Goal: Task Accomplishment & Management: Complete application form

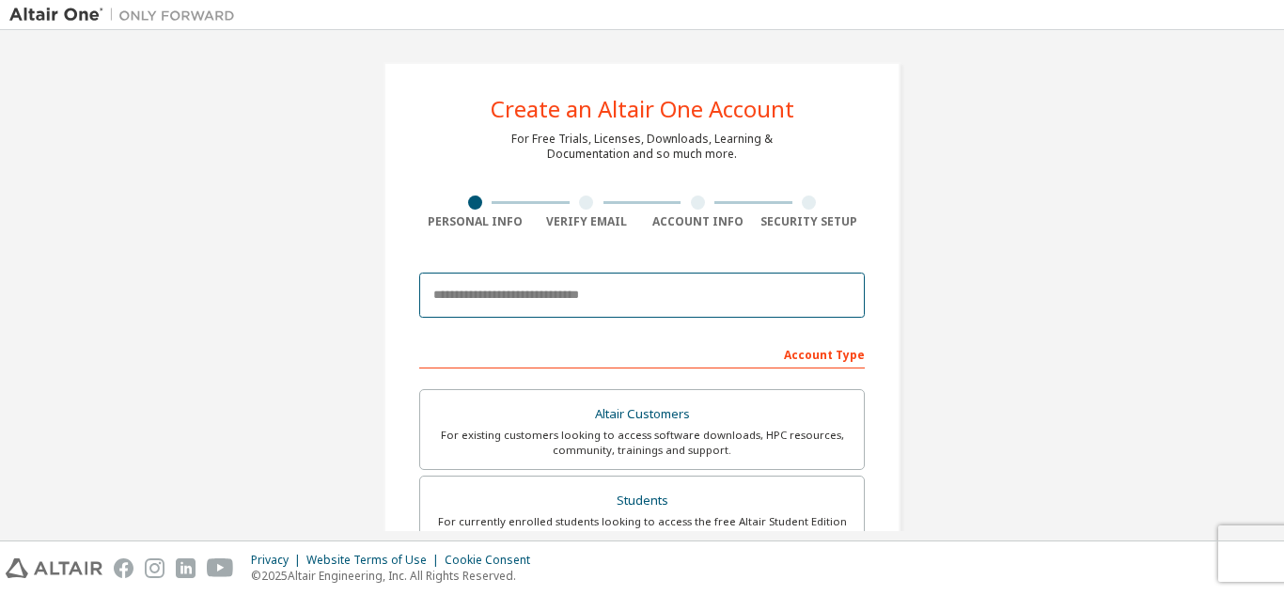
click at [591, 303] on input "email" at bounding box center [641, 295] width 445 height 45
click at [622, 275] on input "****" at bounding box center [641, 295] width 445 height 45
type input "*"
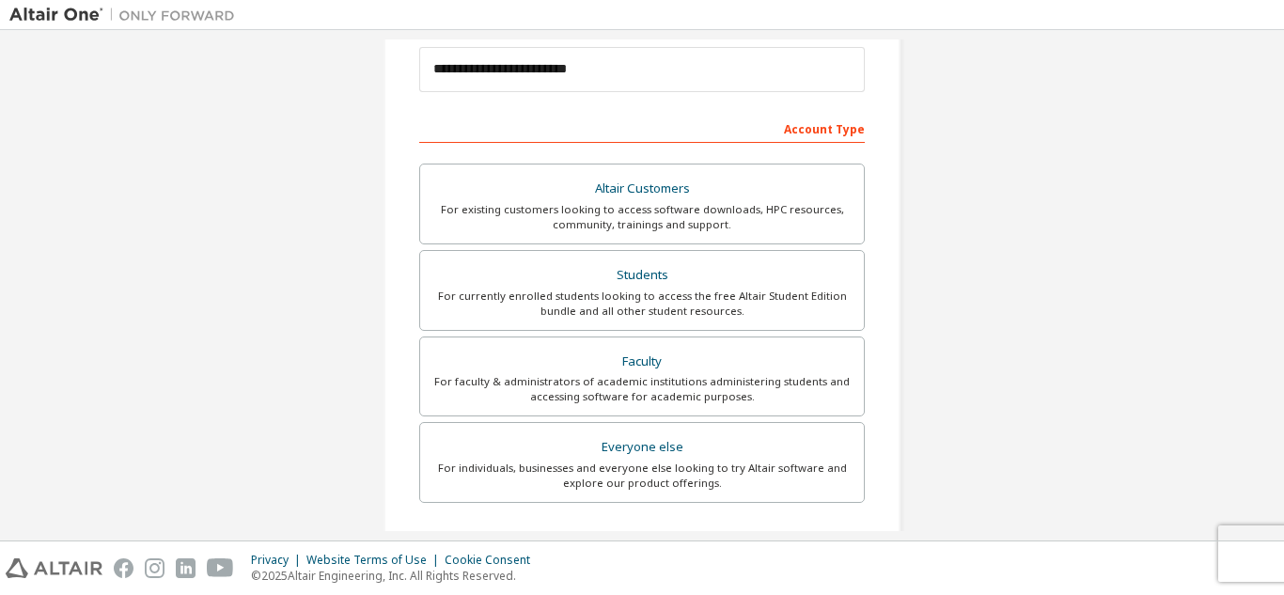
scroll to position [263, 0]
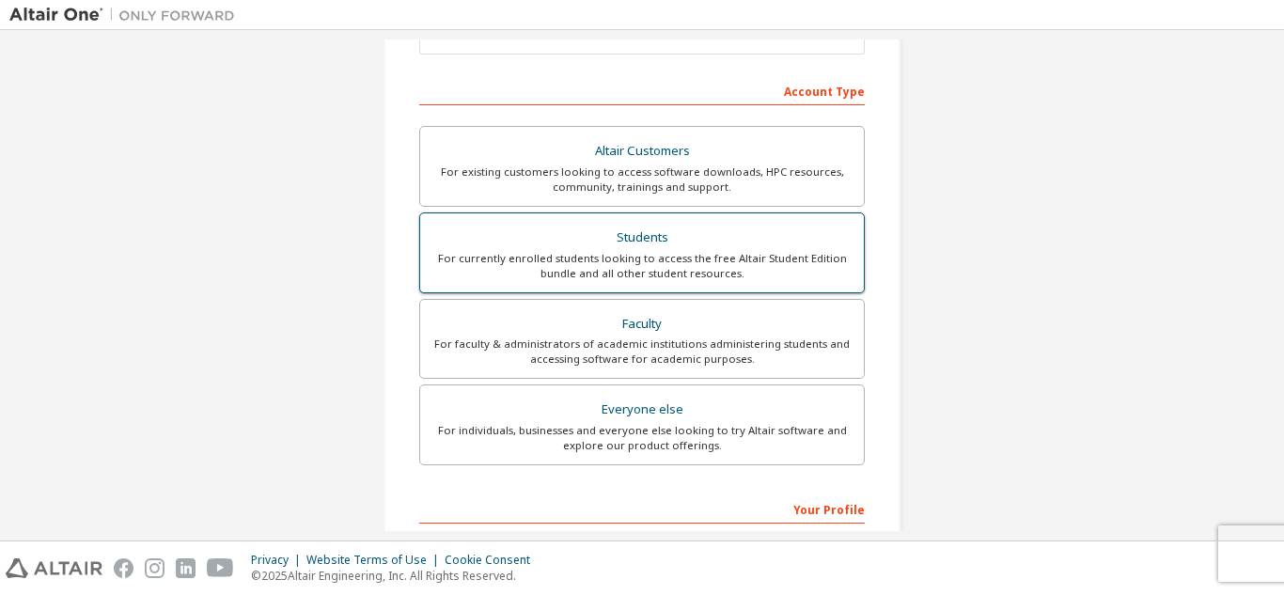
click at [665, 280] on div "For currently enrolled students looking to access the free Altair Student Editi…" at bounding box center [641, 266] width 421 height 30
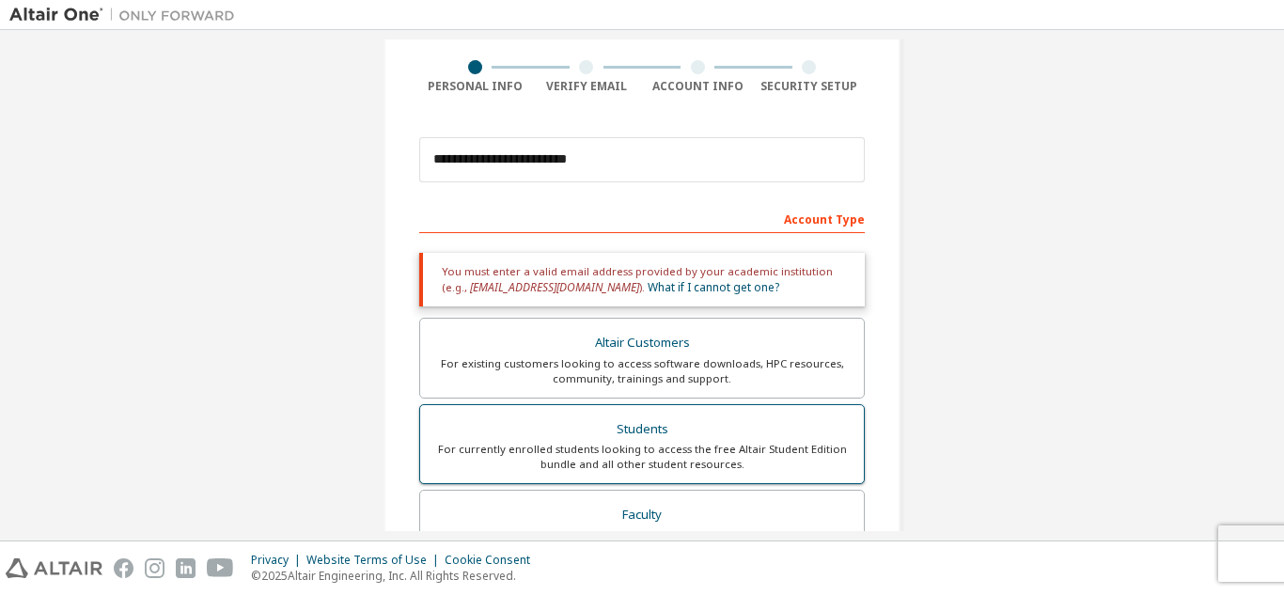
scroll to position [75, 0]
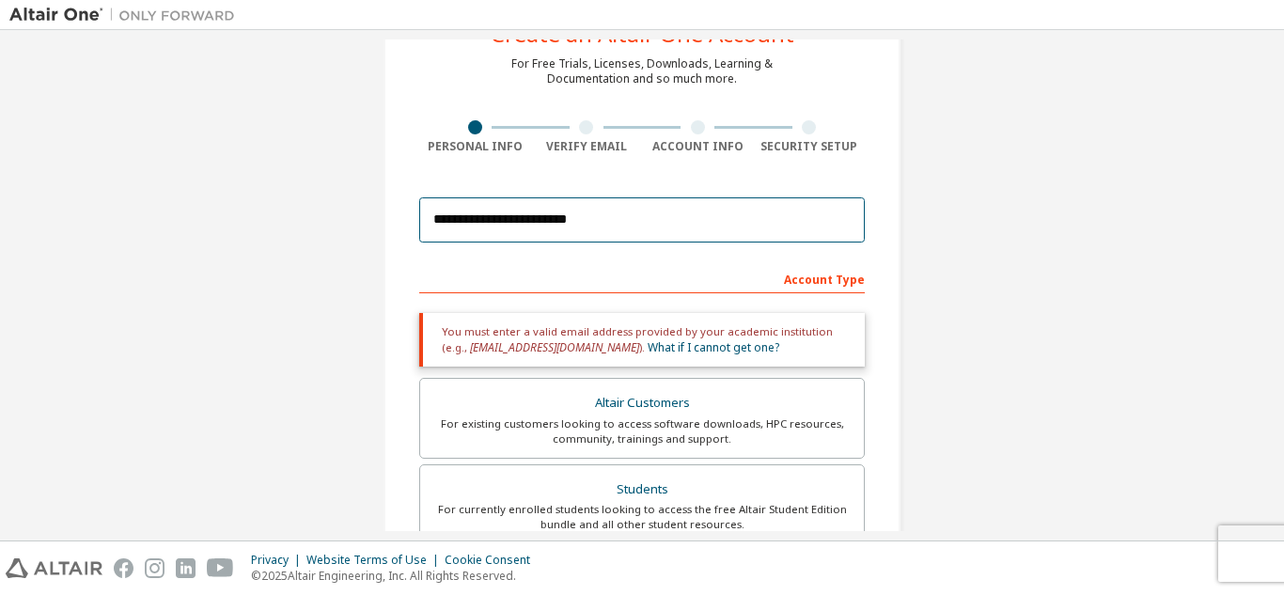
click at [688, 234] on input "**********" at bounding box center [641, 219] width 445 height 45
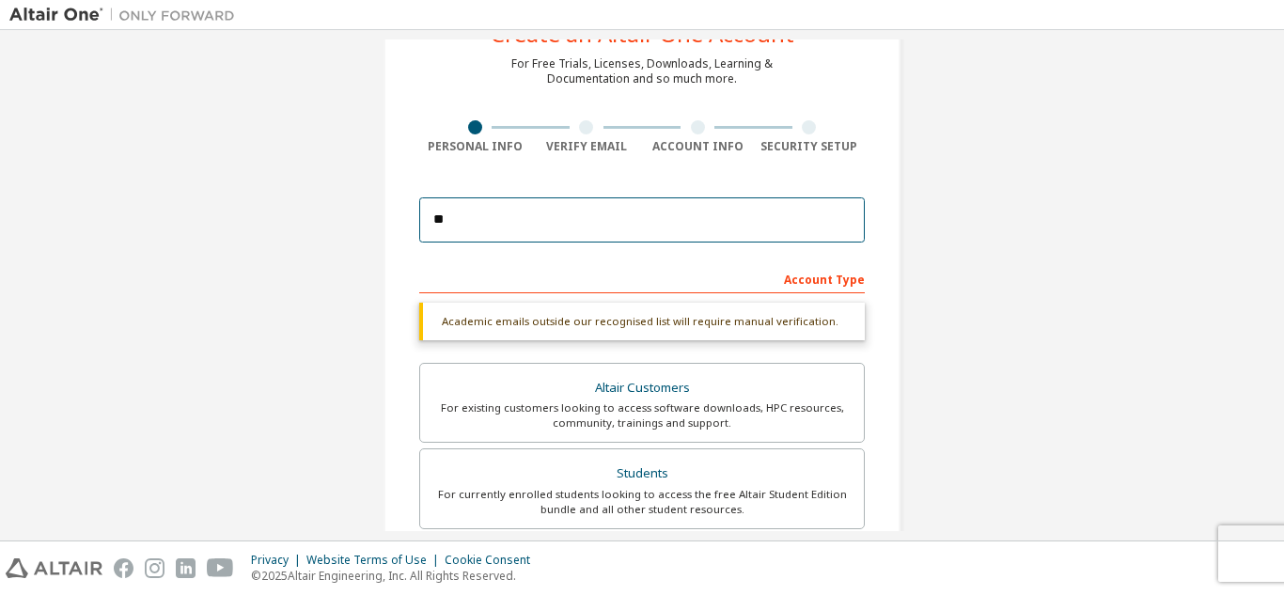
type input "*"
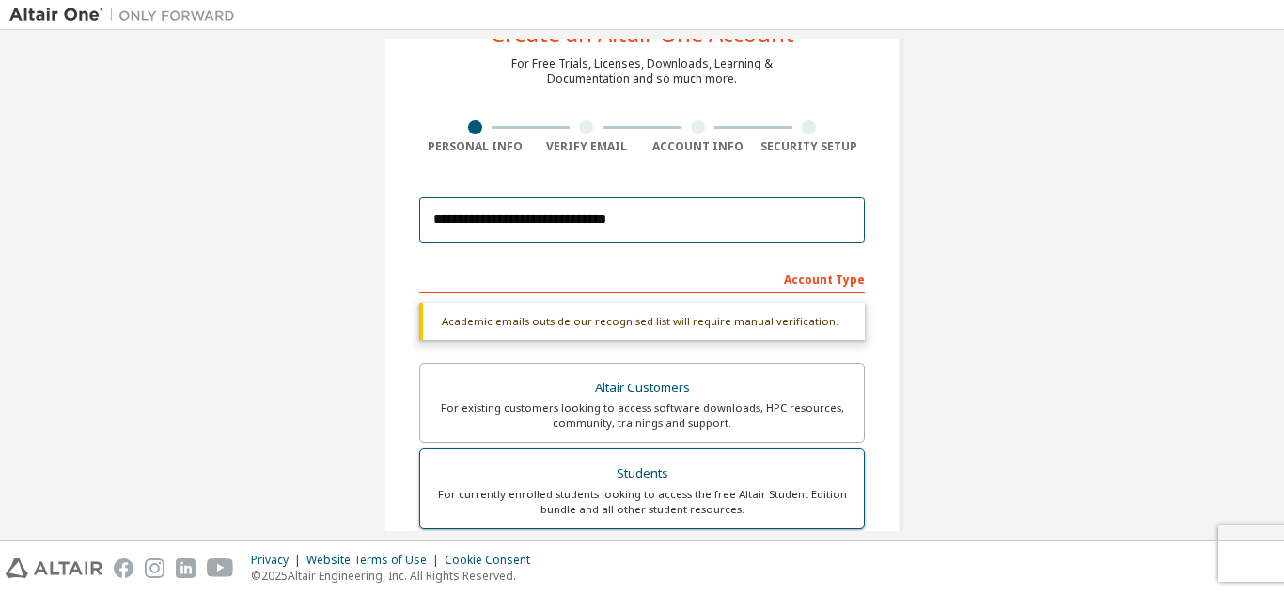
type input "**********"
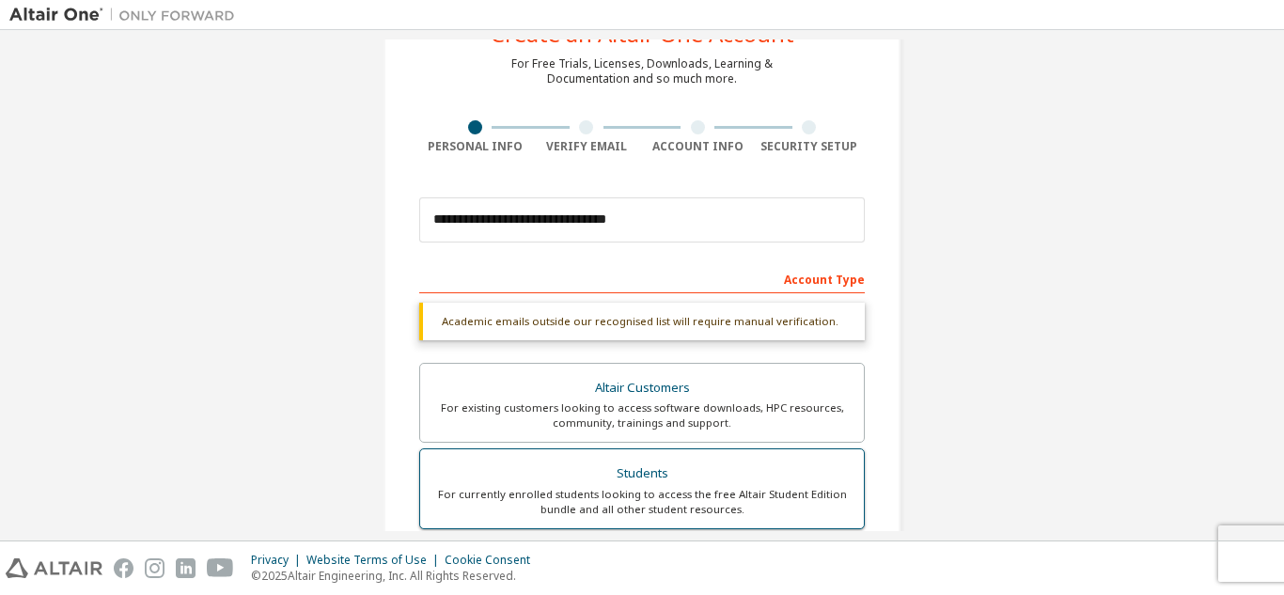
click at [652, 463] on div "Students" at bounding box center [641, 473] width 421 height 26
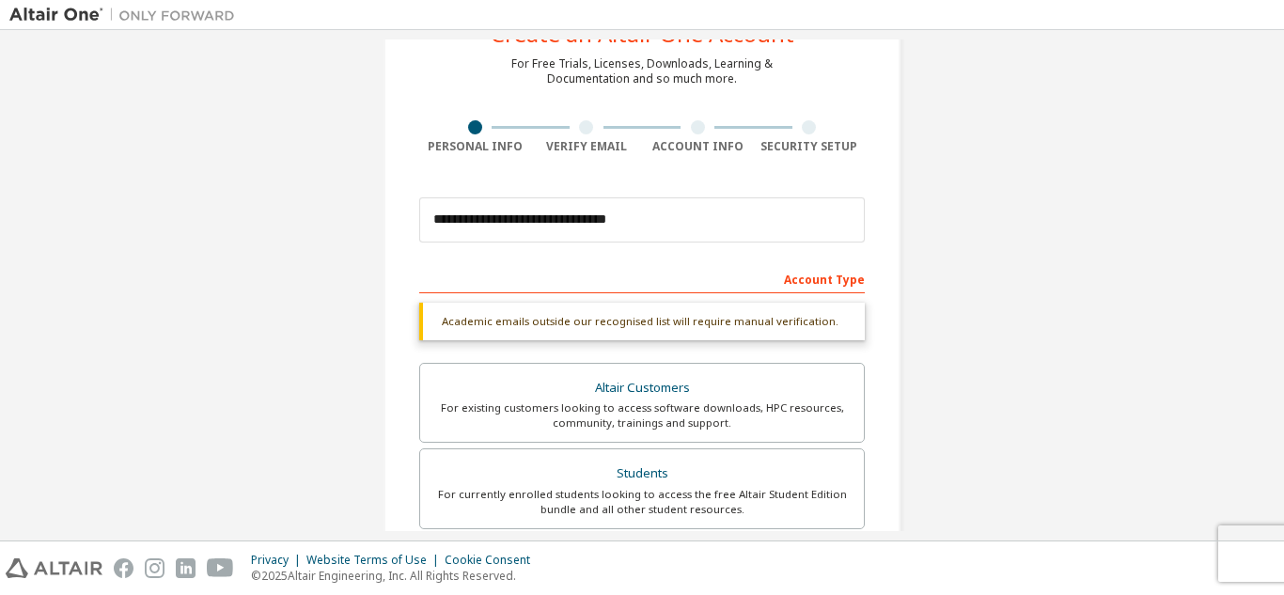
click at [872, 55] on div "**********" at bounding box center [641, 486] width 517 height 999
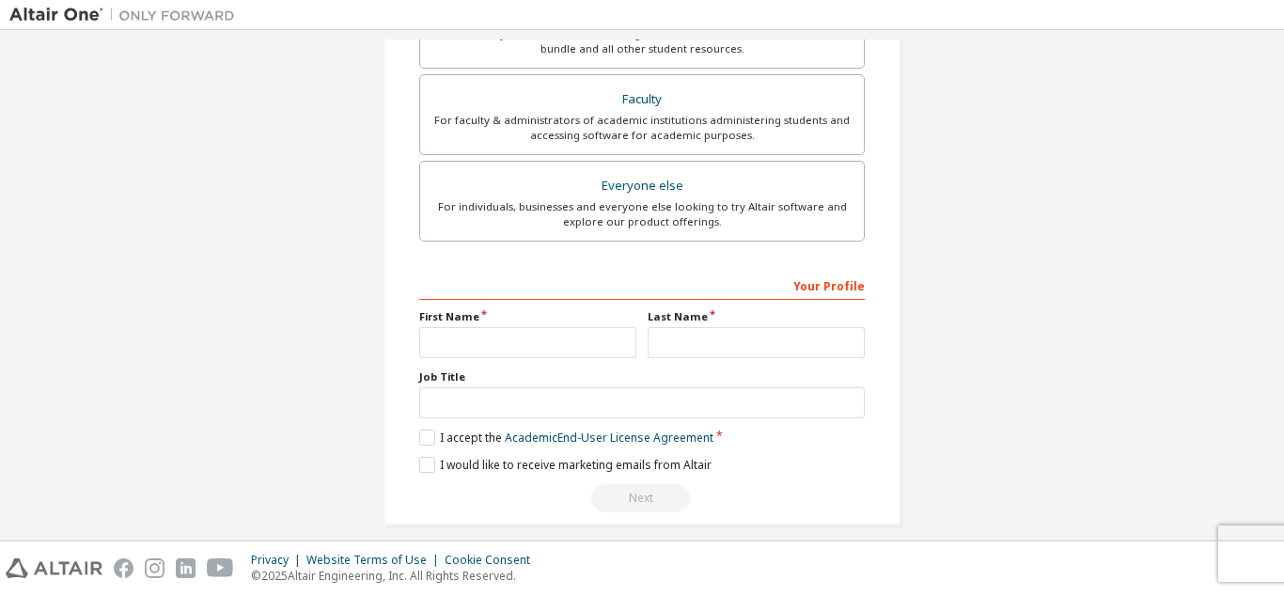
scroll to position [553, 0]
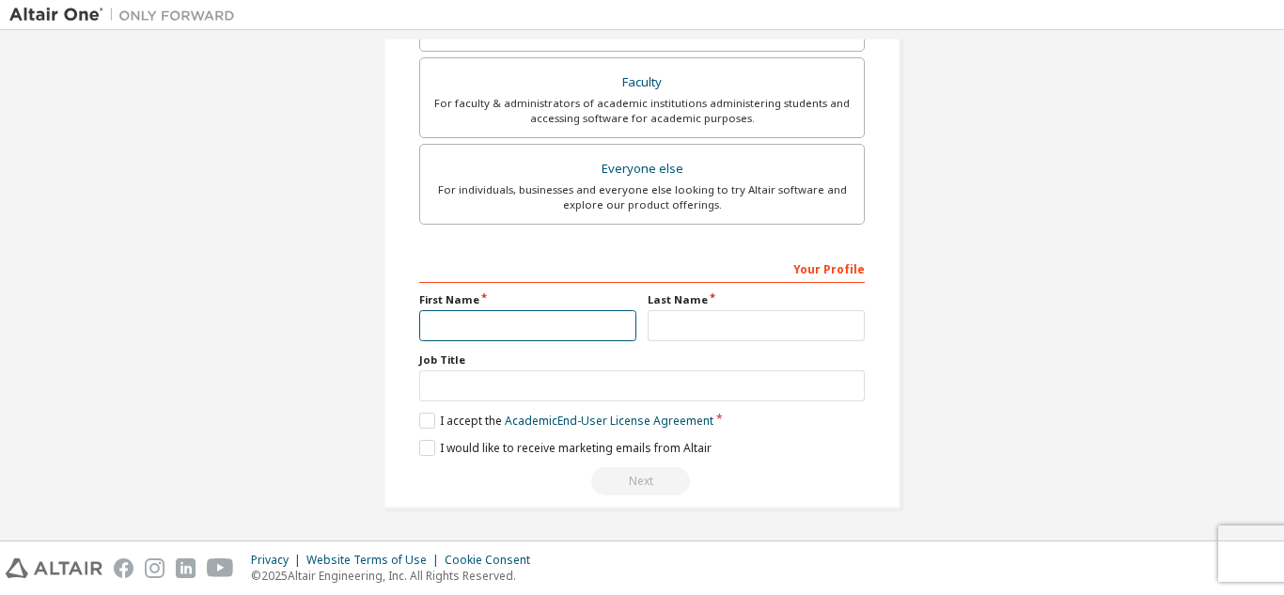
click at [524, 326] on input "text" at bounding box center [527, 325] width 217 height 31
type input "********"
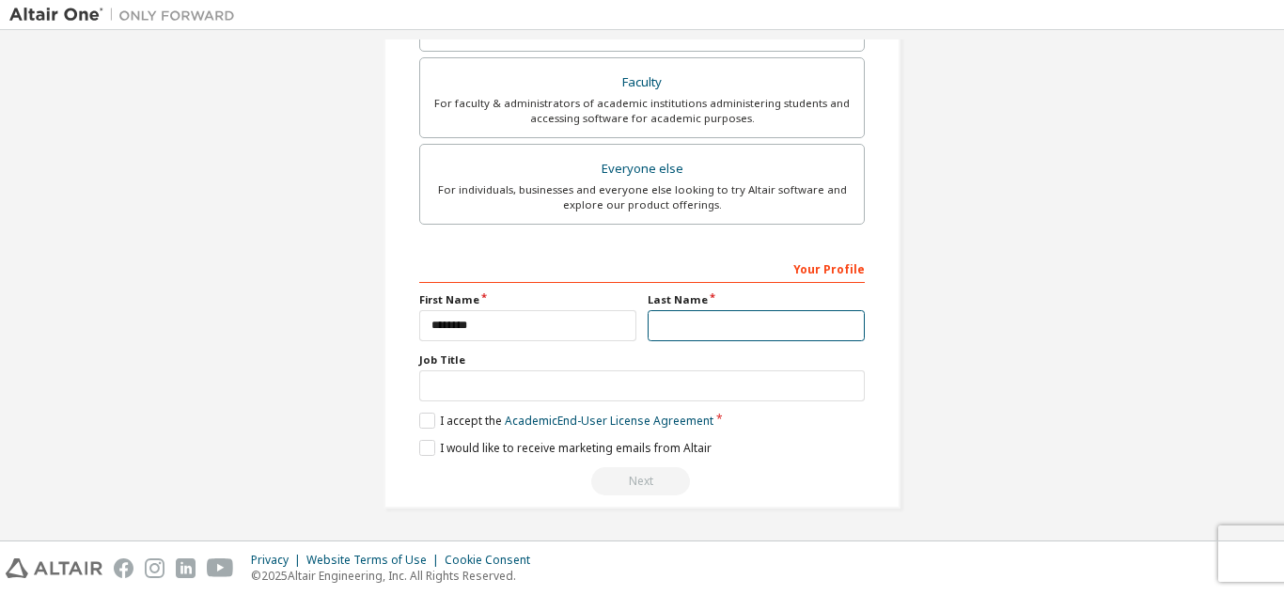
click at [647, 322] on input "text" at bounding box center [755, 325] width 217 height 31
type input "***"
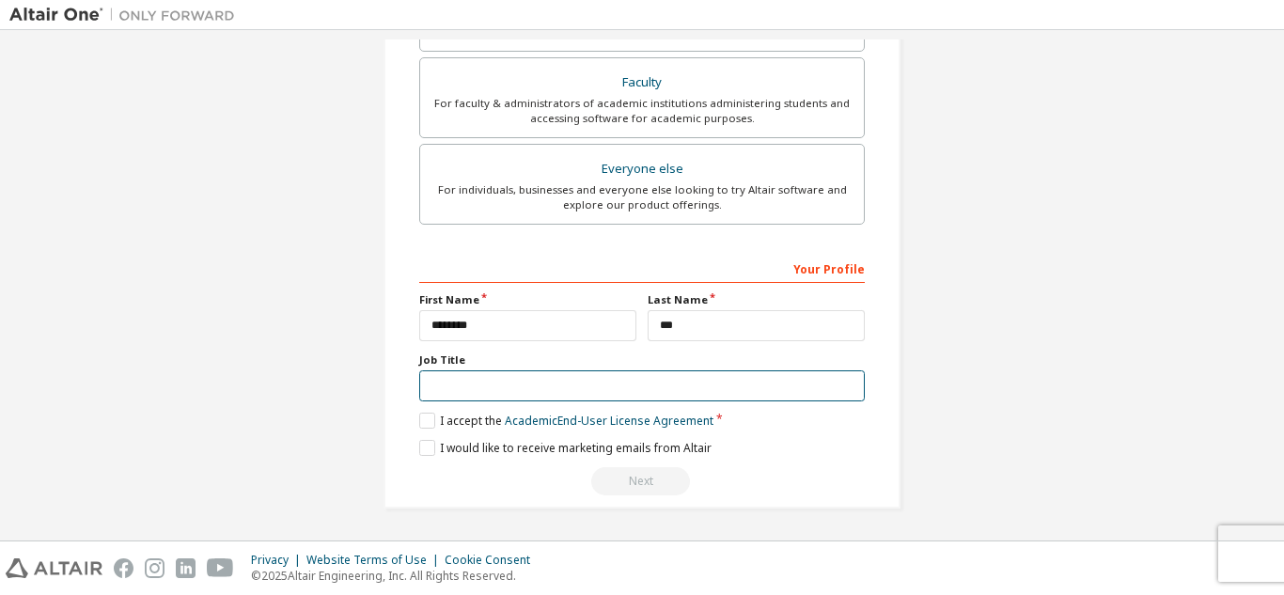
click at [492, 382] on input "text" at bounding box center [641, 385] width 445 height 31
click at [492, 382] on input "**" at bounding box center [641, 385] width 445 height 31
type input "*******"
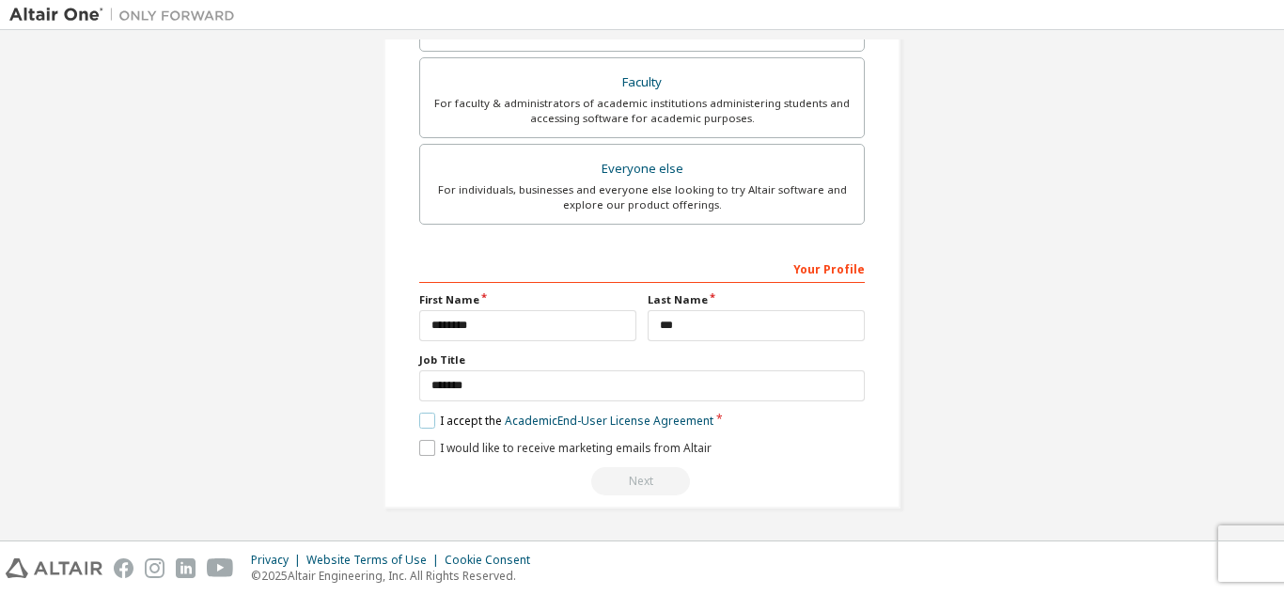
drag, startPoint x: 422, startPoint y: 424, endPoint x: 422, endPoint y: 447, distance: 23.5
click at [422, 447] on div "Your Profile First Name ******** Last Name *** Job Title ******* Please provide…" at bounding box center [641, 374] width 445 height 243
click at [422, 447] on label "I would like to receive marketing emails from Altair" at bounding box center [565, 448] width 292 height 16
click at [422, 421] on label "I accept the Academic End-User License Agreement" at bounding box center [566, 421] width 294 height 16
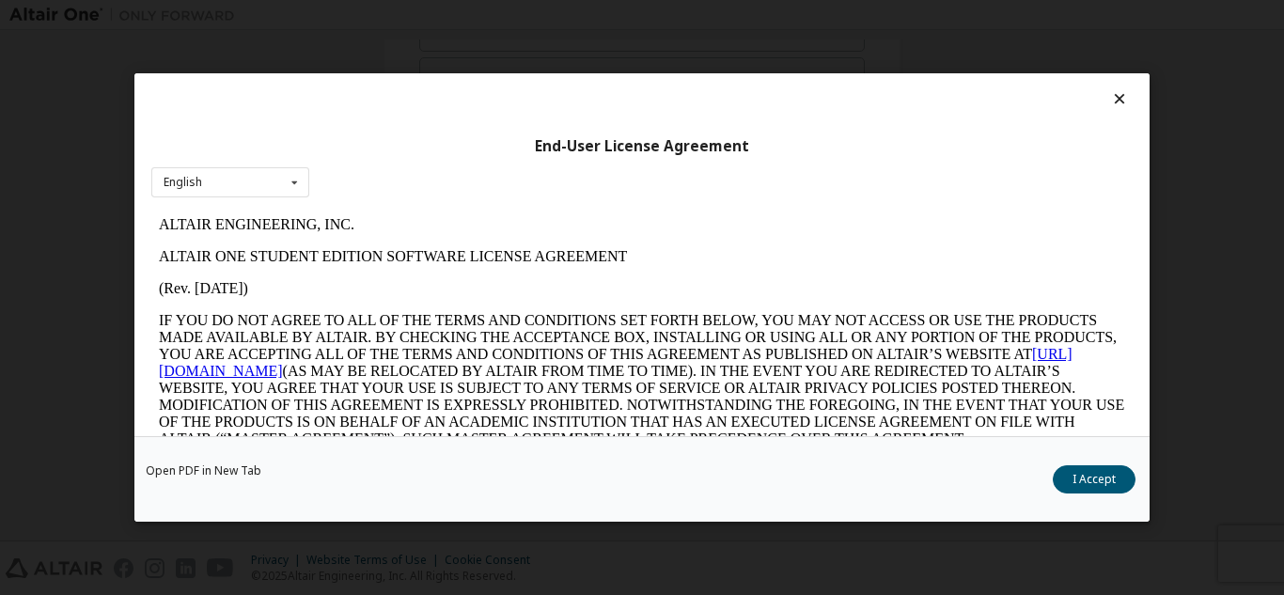
scroll to position [0, 0]
click at [1092, 478] on button "I Accept" at bounding box center [1093, 479] width 83 height 28
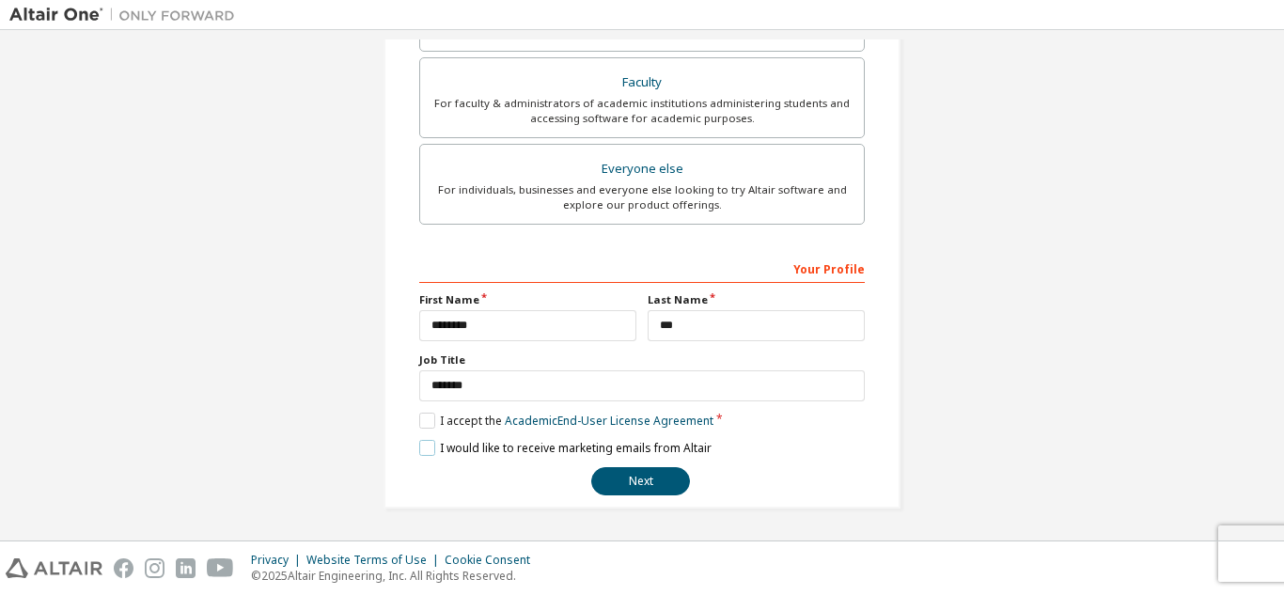
click at [425, 444] on label "I would like to receive marketing emails from Altair" at bounding box center [565, 448] width 292 height 16
click at [645, 475] on button "Next" at bounding box center [640, 481] width 99 height 28
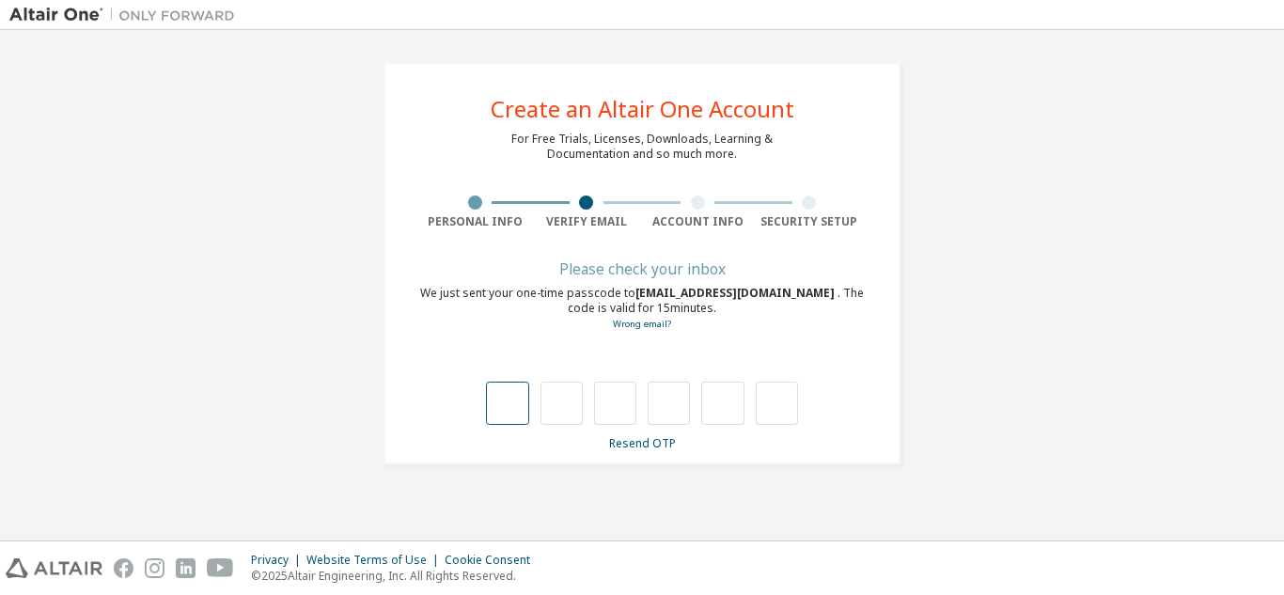
click at [515, 404] on input "text" at bounding box center [507, 403] width 42 height 43
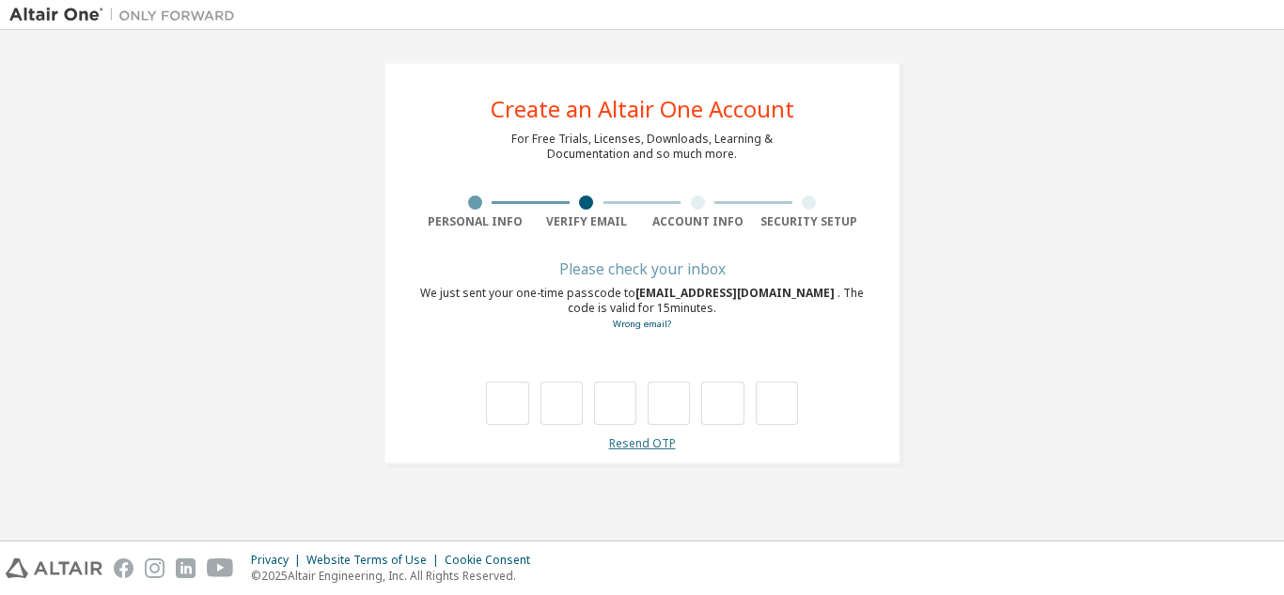
click at [642, 449] on link "Resend OTP" at bounding box center [642, 443] width 67 height 16
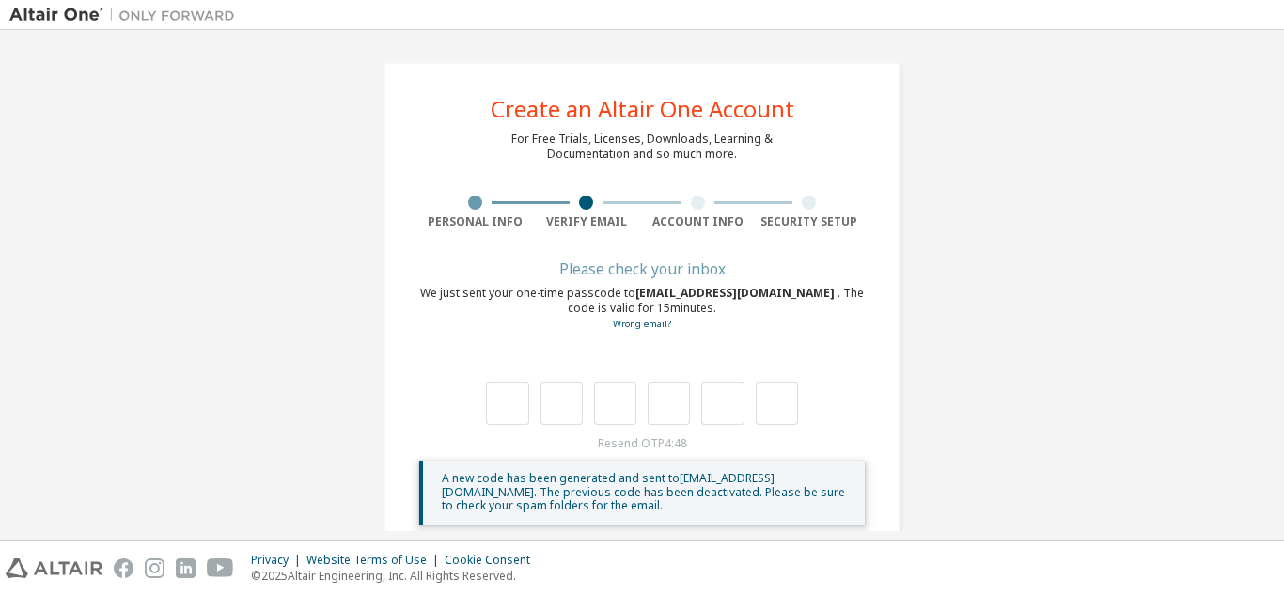
click at [640, 449] on div "Resend OTP 4:48 A new code has been generated and sent to 11pandhuak@abbs.alabi…" at bounding box center [641, 480] width 445 height 88
click at [540, 414] on input "text" at bounding box center [561, 403] width 42 height 43
click at [461, 386] on div at bounding box center [641, 384] width 445 height 82
click at [453, 400] on div at bounding box center [641, 384] width 445 height 82
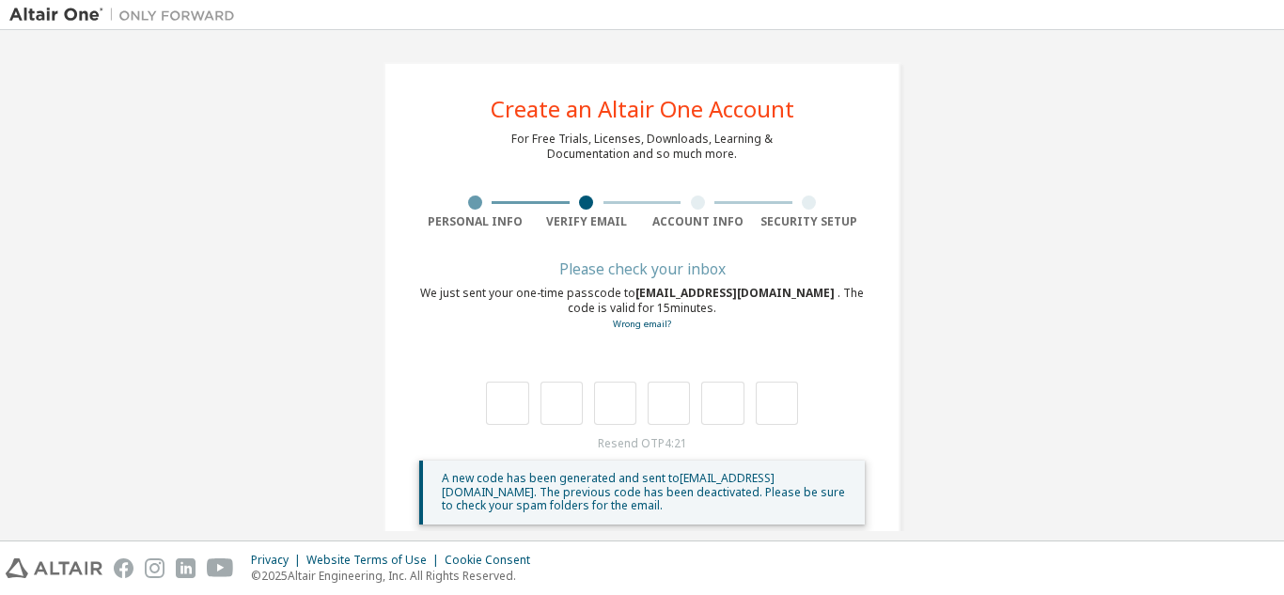
click at [453, 400] on div at bounding box center [641, 384] width 445 height 82
click at [568, 487] on span "A new code has been generated and sent to 11pandhuak@abbs.alabidin.sch.id . The…" at bounding box center [643, 491] width 403 height 43
click at [701, 401] on input "text" at bounding box center [722, 403] width 42 height 43
click at [655, 405] on input "text" at bounding box center [668, 403] width 42 height 43
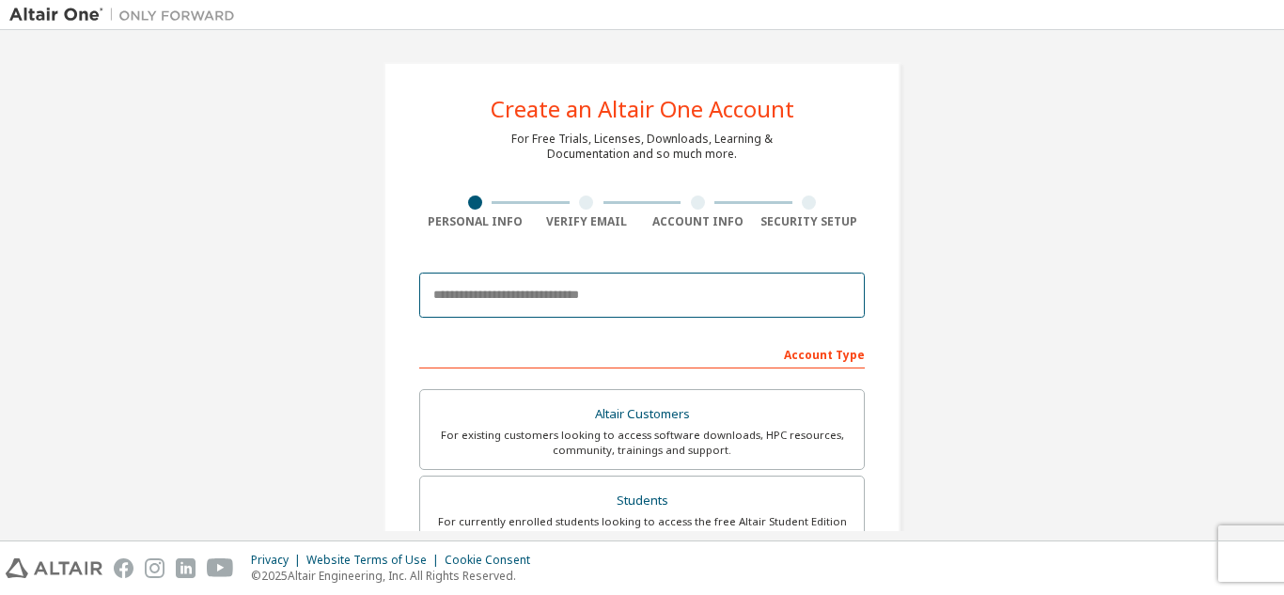
click at [560, 293] on input "email" at bounding box center [641, 295] width 445 height 45
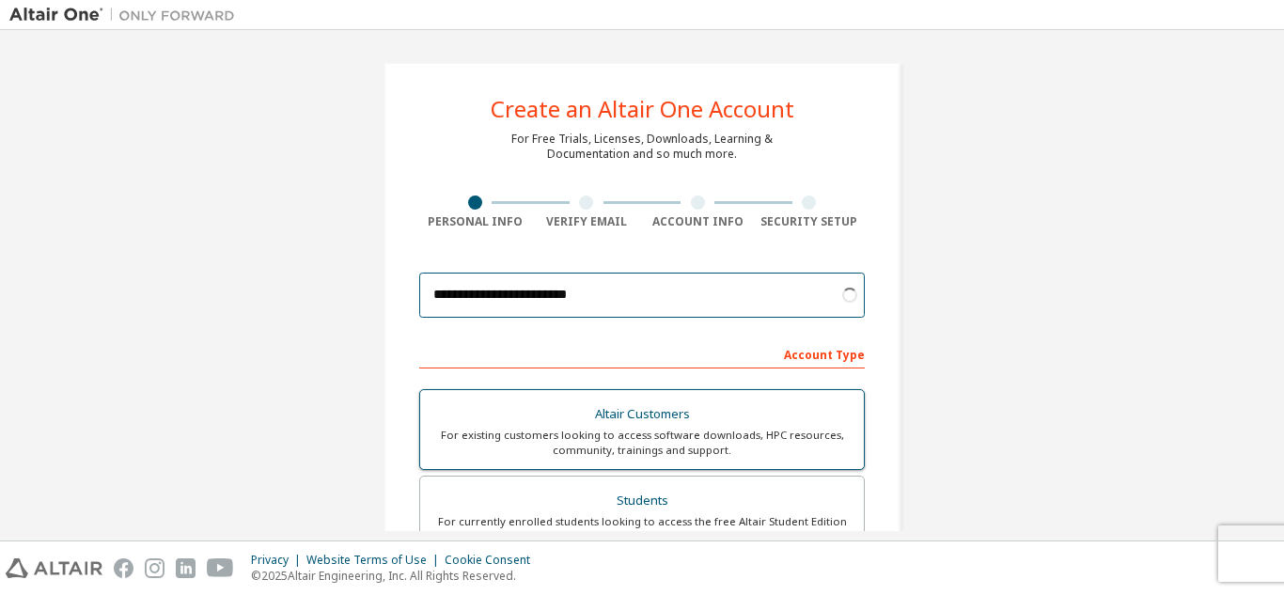
type input "**********"
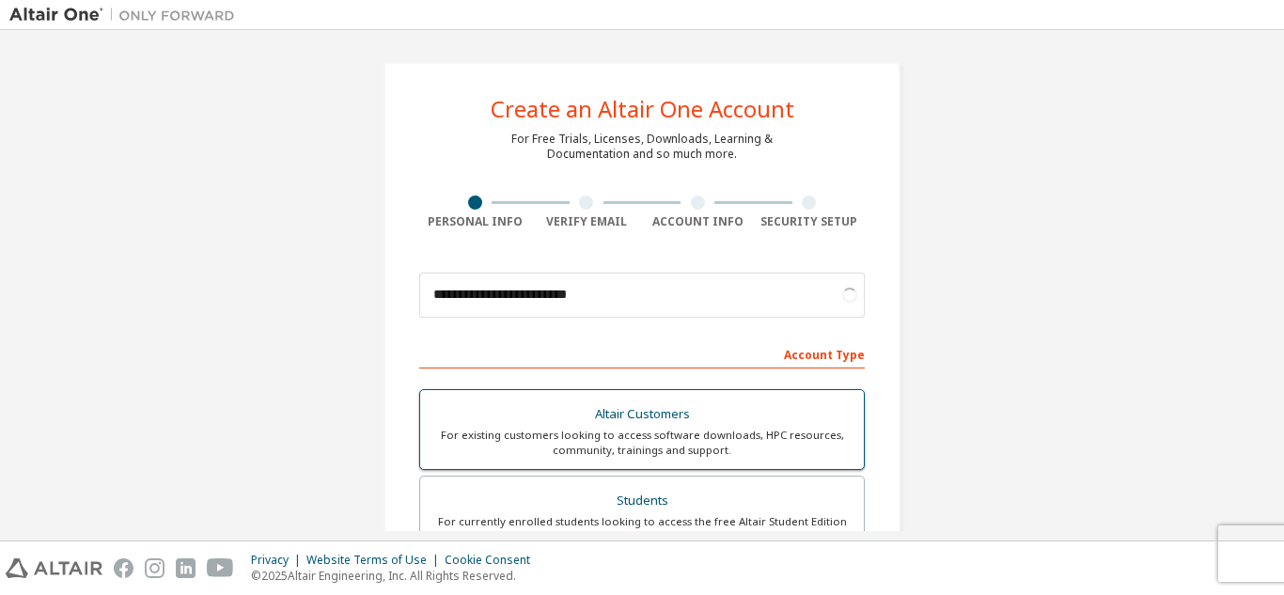
click at [636, 432] on div "For existing customers looking to access software downloads, HPC resources, com…" at bounding box center [641, 443] width 421 height 30
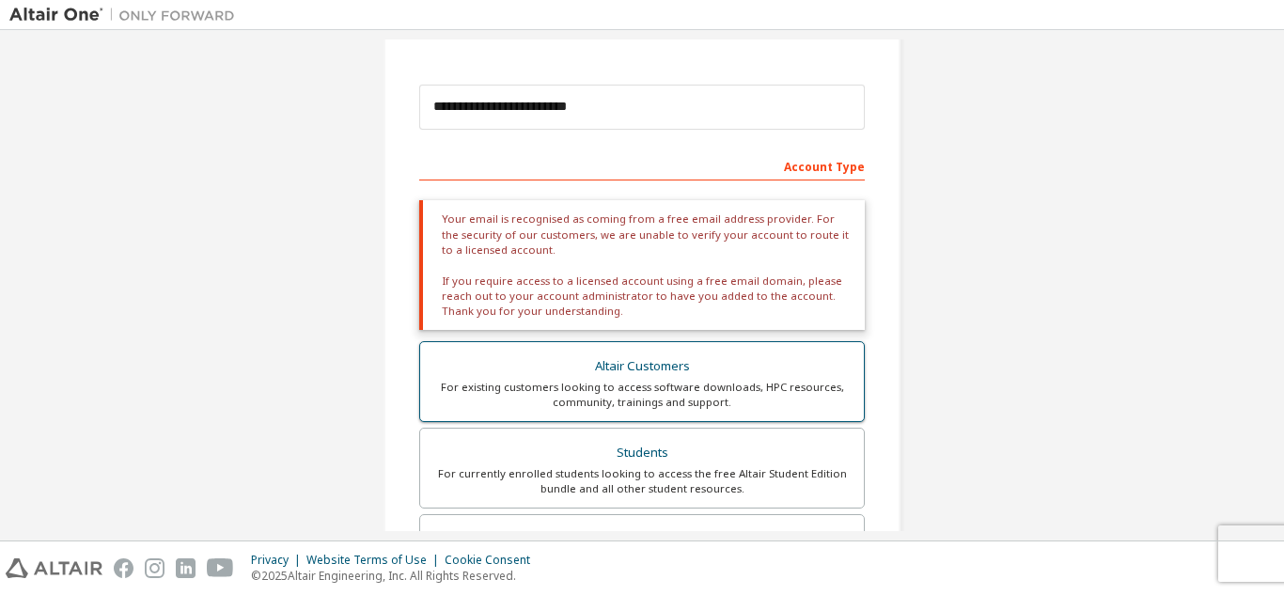
scroll to position [226, 0]
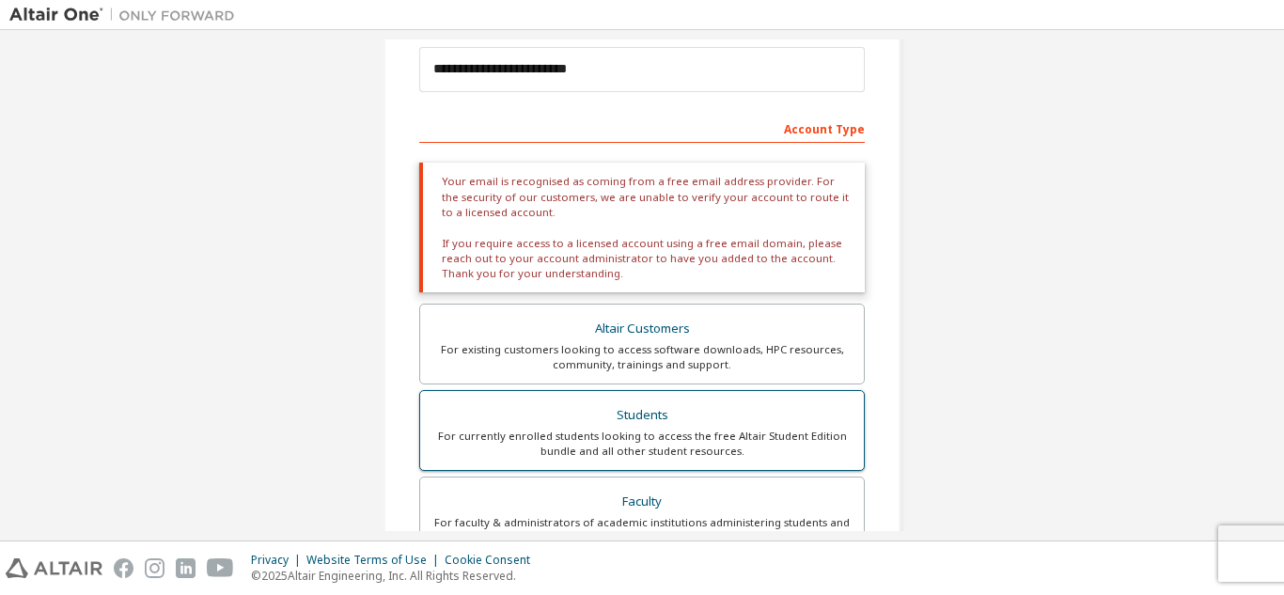
click at [636, 458] on div "For currently enrolled students looking to access the free Altair Student Editi…" at bounding box center [641, 443] width 421 height 30
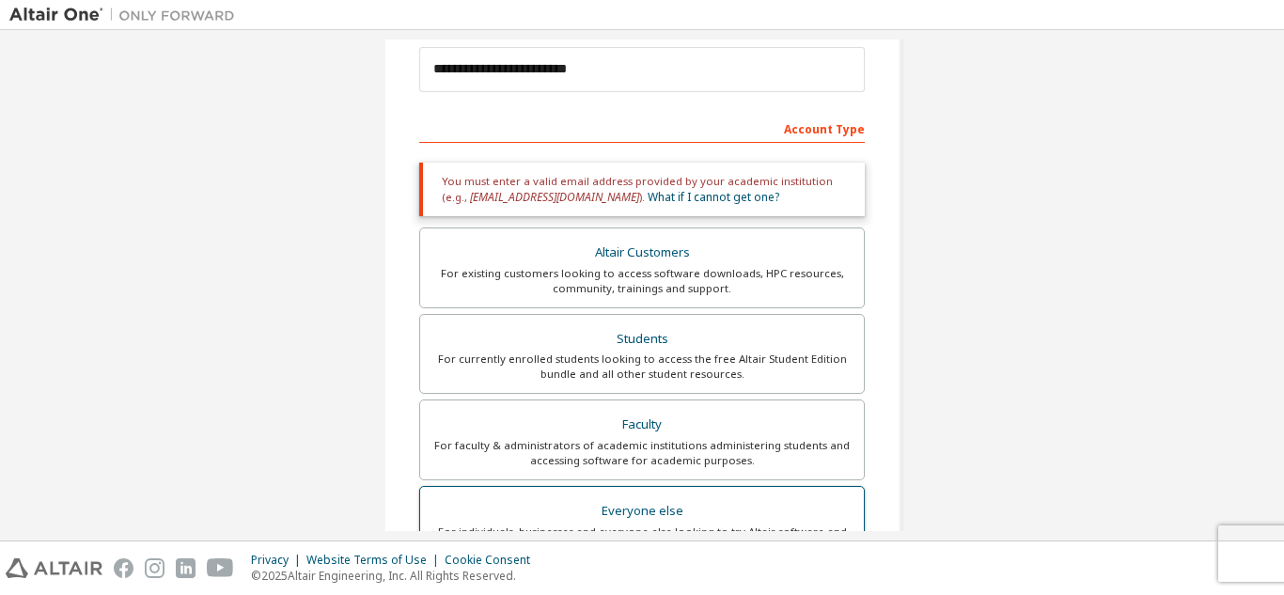
click at [626, 492] on label "Everyone else For individuals, businesses and everyone else looking to try Alta…" at bounding box center [641, 526] width 445 height 81
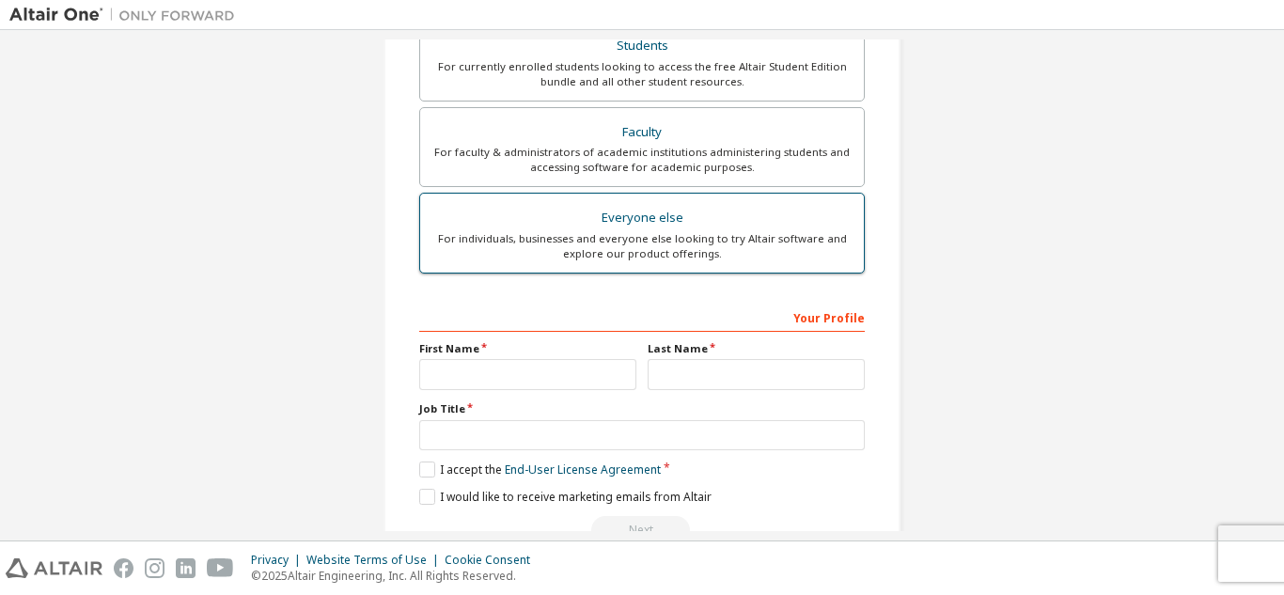
scroll to position [504, 0]
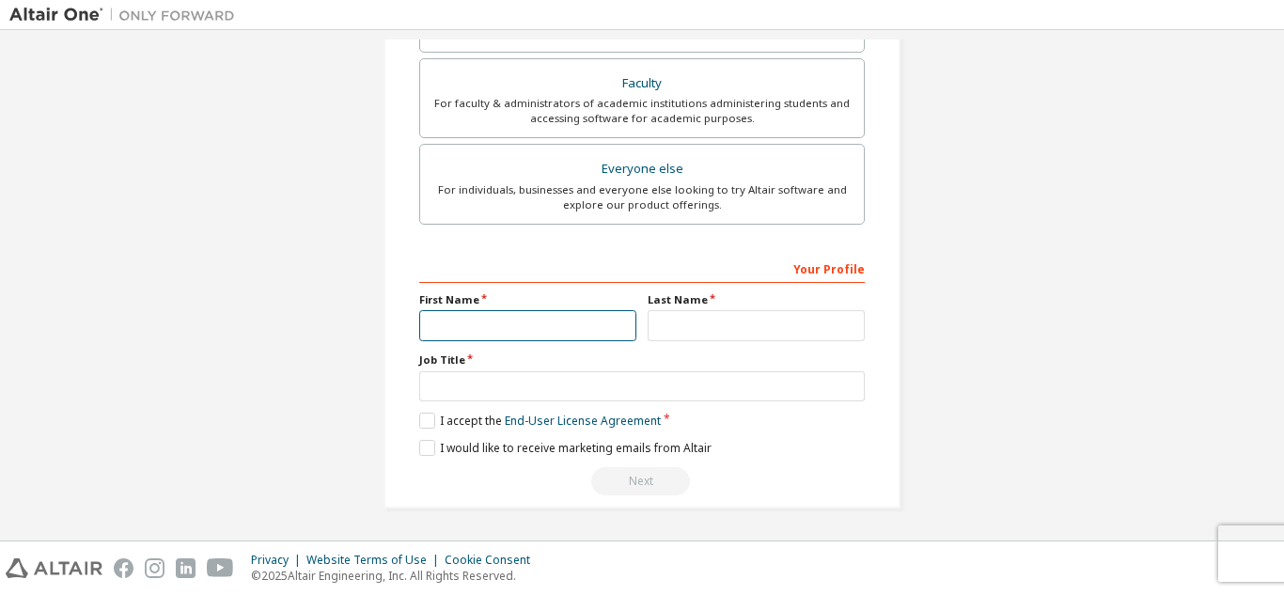
click at [578, 328] on input "text" at bounding box center [527, 325] width 217 height 31
click at [610, 323] on input "********" at bounding box center [527, 325] width 217 height 31
type input "********"
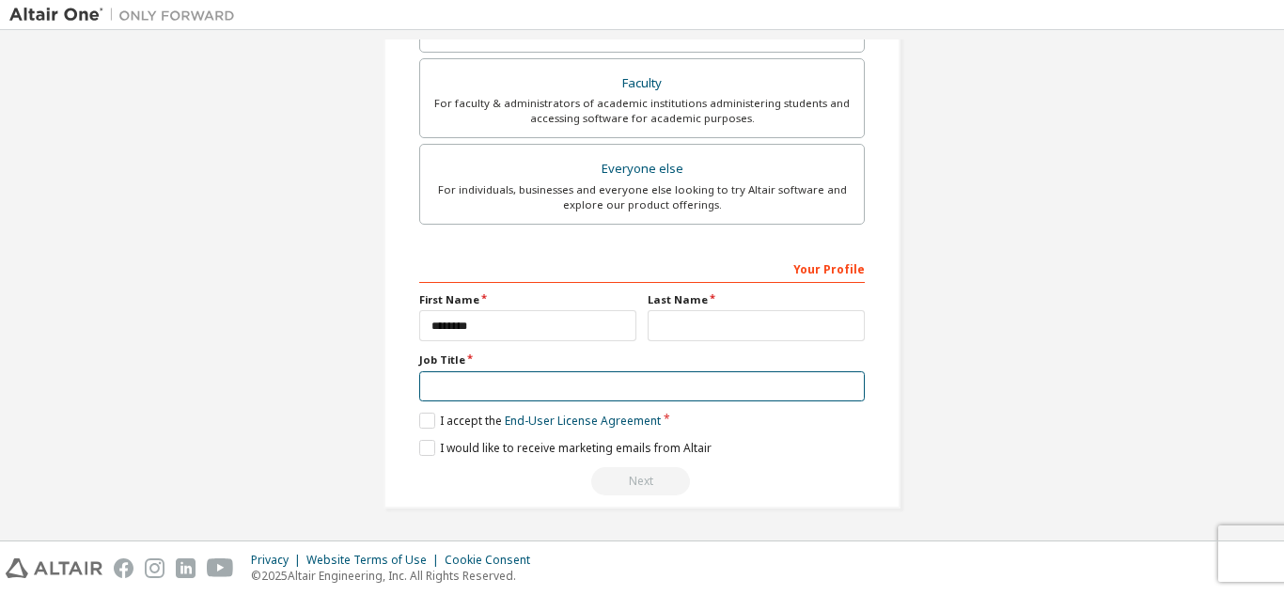
click at [482, 387] on input "text" at bounding box center [641, 386] width 445 height 31
type input "*******"
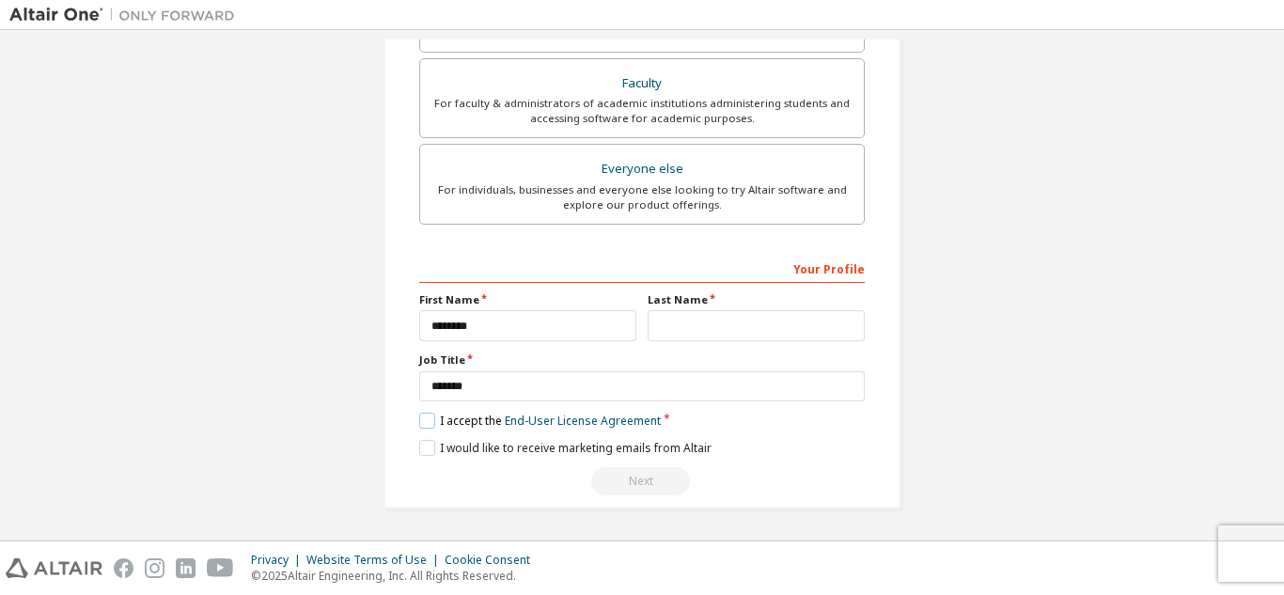
click at [422, 419] on label "I accept the End-User License Agreement" at bounding box center [539, 421] width 241 height 16
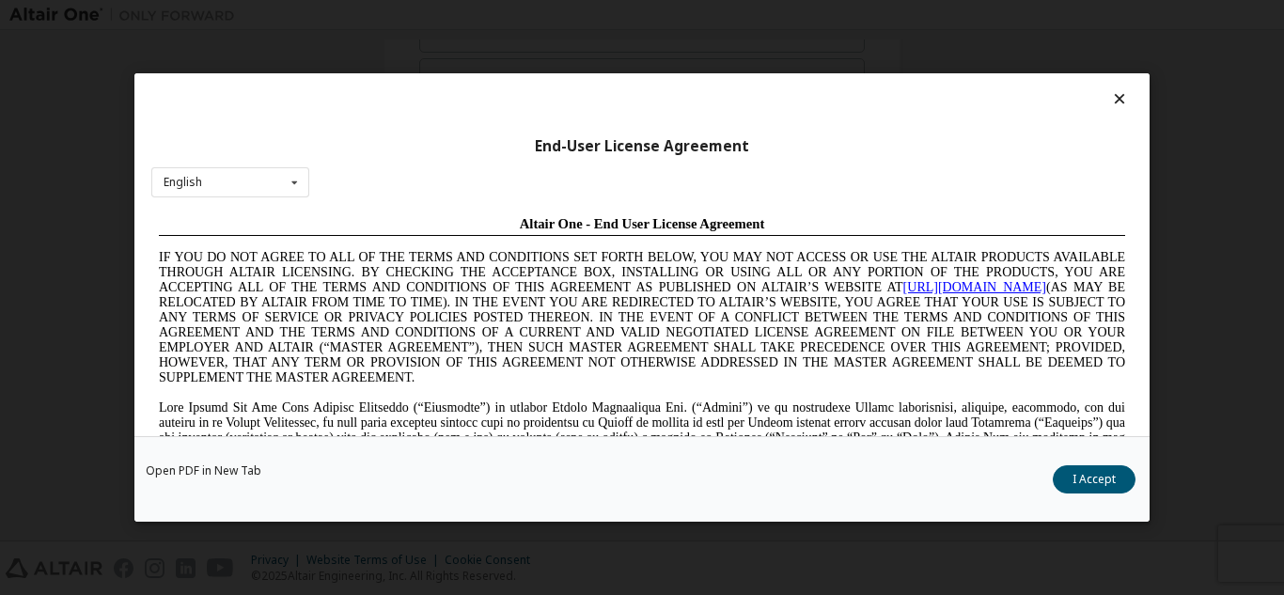
scroll to position [0, 0]
drag, startPoint x: 890, startPoint y: 443, endPoint x: 1005, endPoint y: 455, distance: 116.2
click at [1005, 455] on div "Open PDF in New Tab I Accept" at bounding box center [641, 479] width 1015 height 86
click at [1061, 466] on button "I Accept" at bounding box center [1093, 479] width 83 height 28
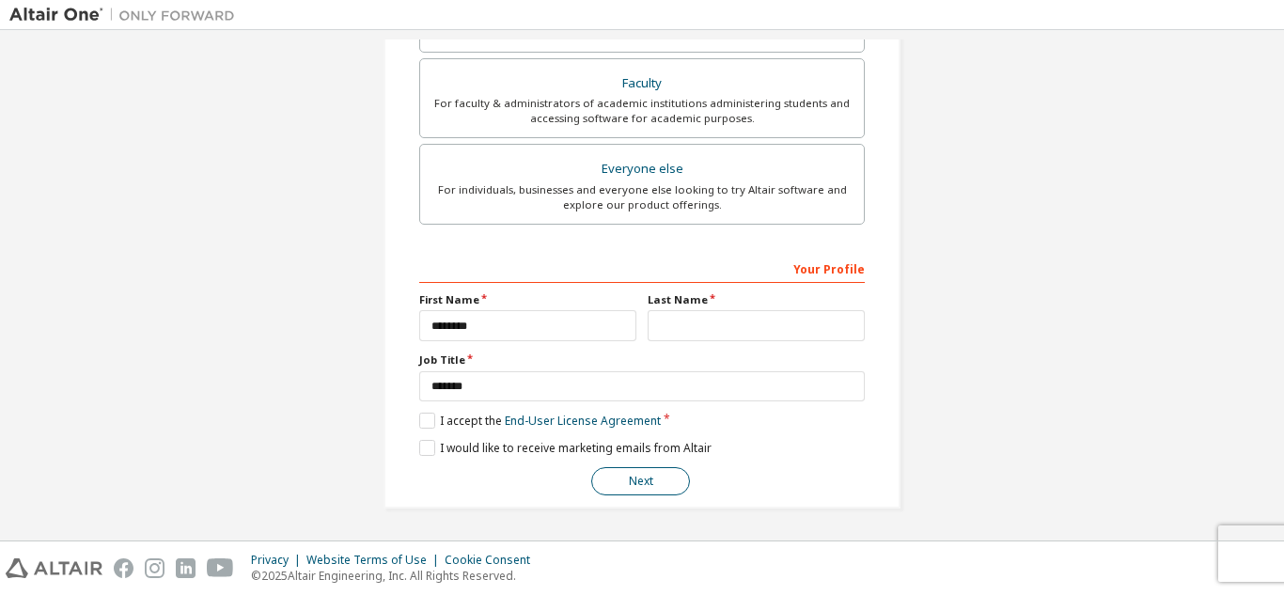
click at [632, 490] on button "Next" at bounding box center [640, 481] width 99 height 28
click at [723, 317] on input "text" at bounding box center [755, 325] width 217 height 31
type input "*"
click at [641, 463] on div "**********" at bounding box center [641, 374] width 445 height 243
click at [642, 479] on button "Next" at bounding box center [640, 481] width 99 height 28
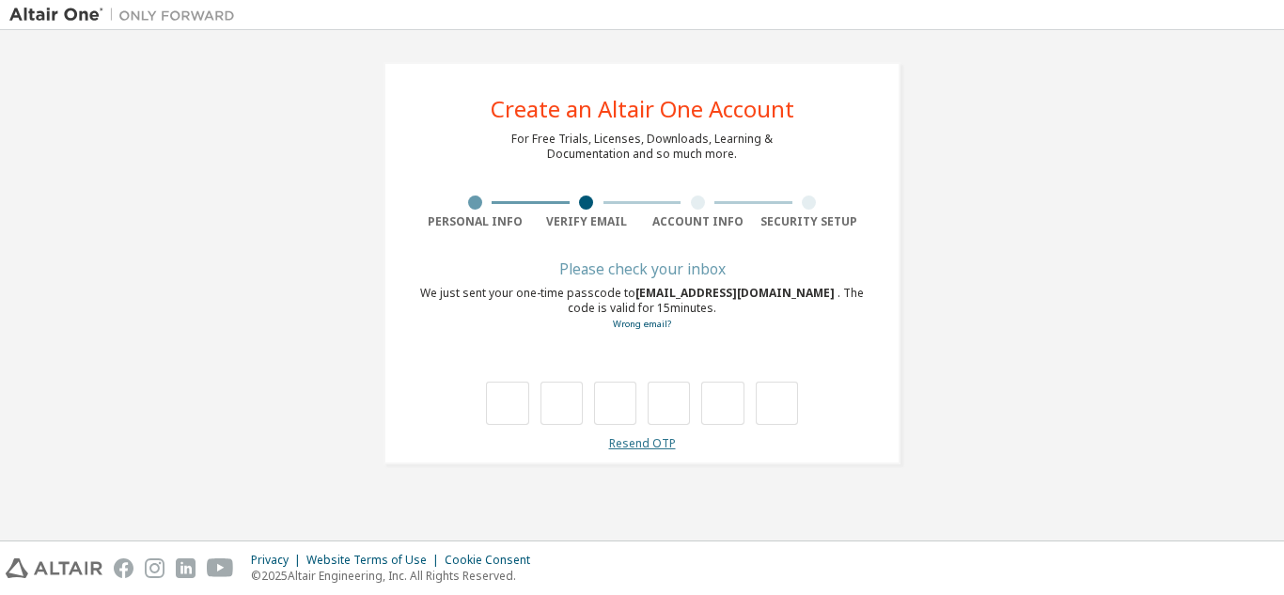
click at [638, 439] on link "Resend OTP" at bounding box center [642, 443] width 67 height 16
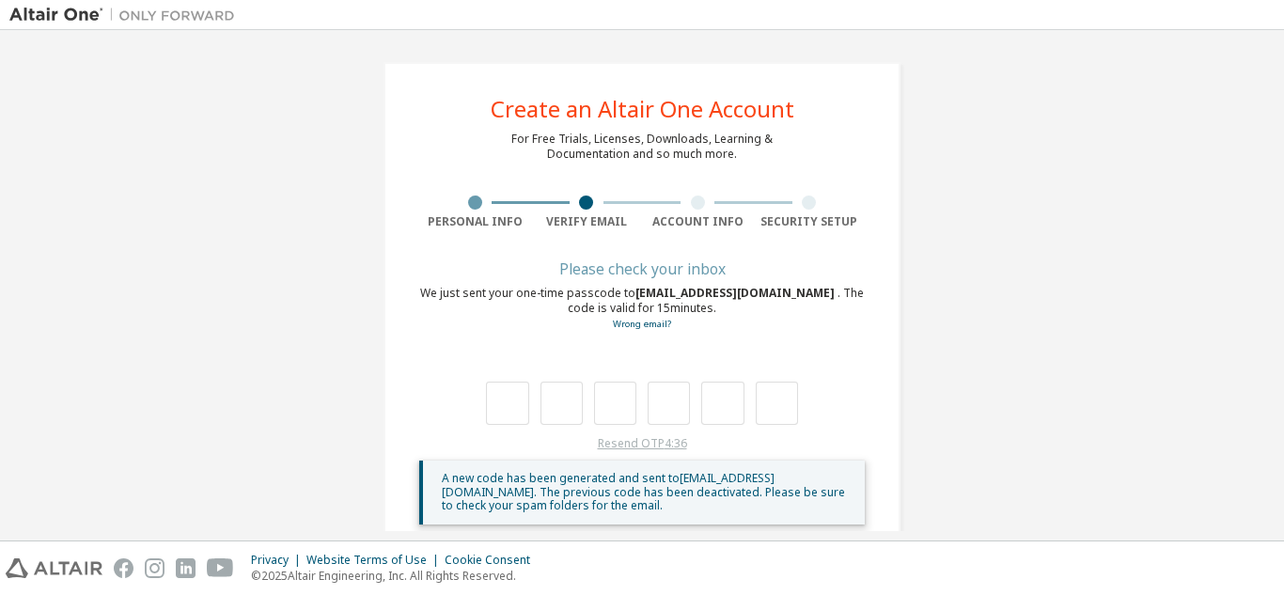
click at [638, 439] on div "Resend OTP 4:36 A new code has been generated and sent to [EMAIL_ADDRESS][DOMAI…" at bounding box center [641, 480] width 445 height 88
click at [638, 439] on div "Resend OTP 3:59 A new code has been generated and sent to [EMAIL_ADDRESS][DOMAI…" at bounding box center [641, 480] width 445 height 88
click at [496, 414] on input "text" at bounding box center [507, 403] width 42 height 43
type input "*"
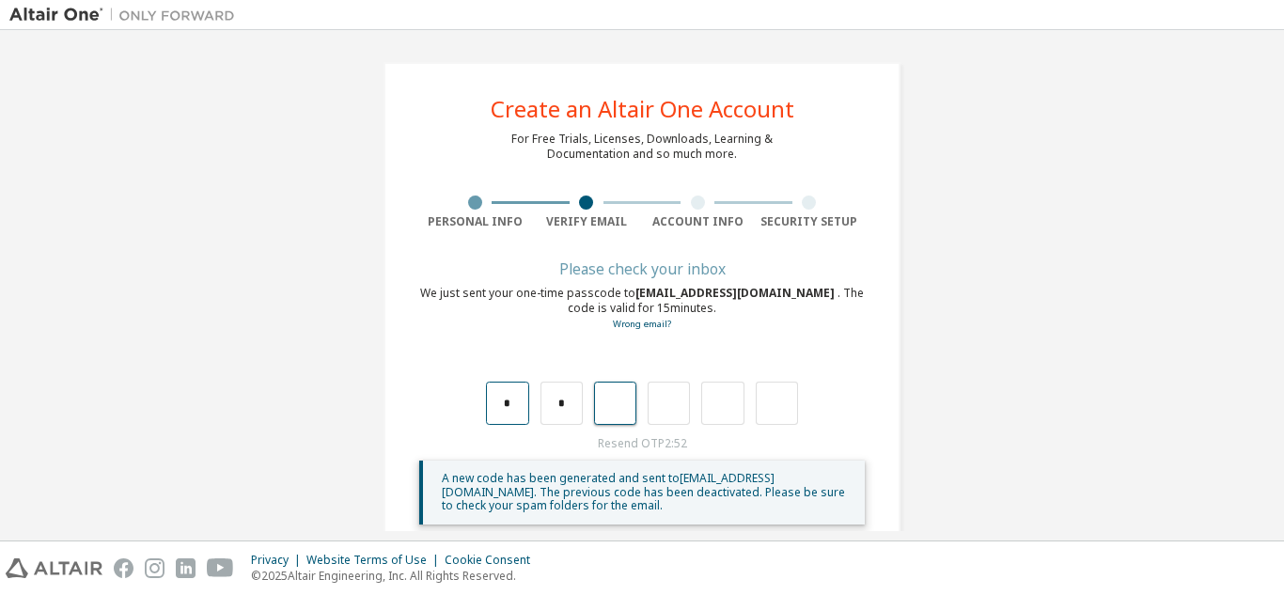
type input "*"
click at [496, 391] on input "text" at bounding box center [507, 403] width 42 height 43
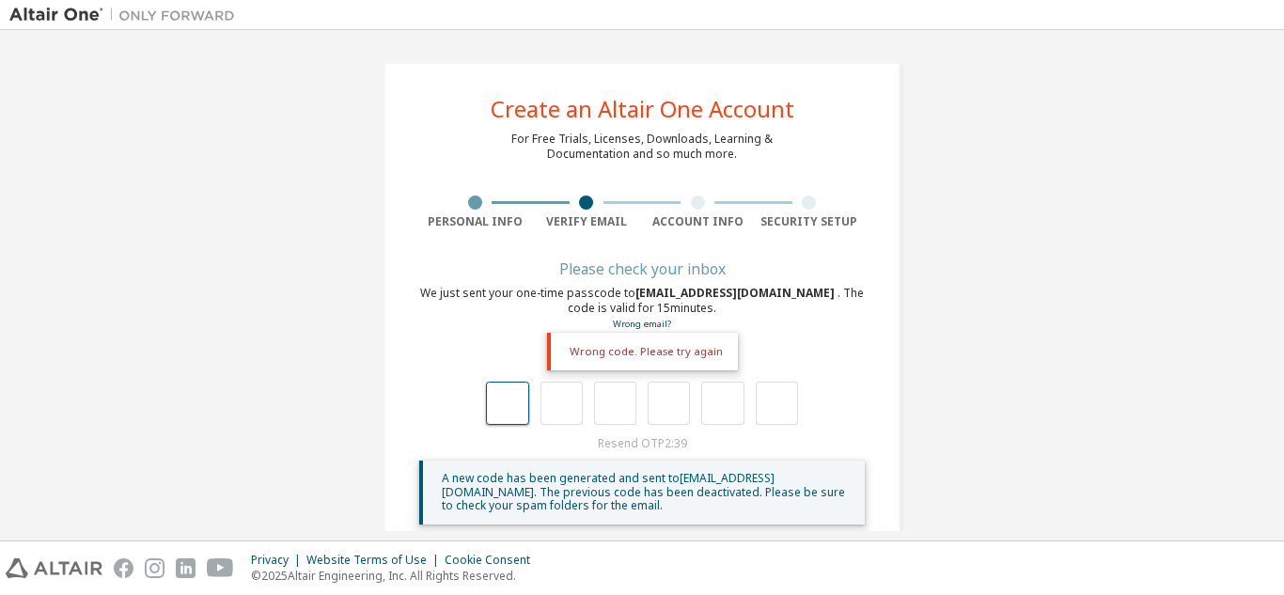
type input "*"
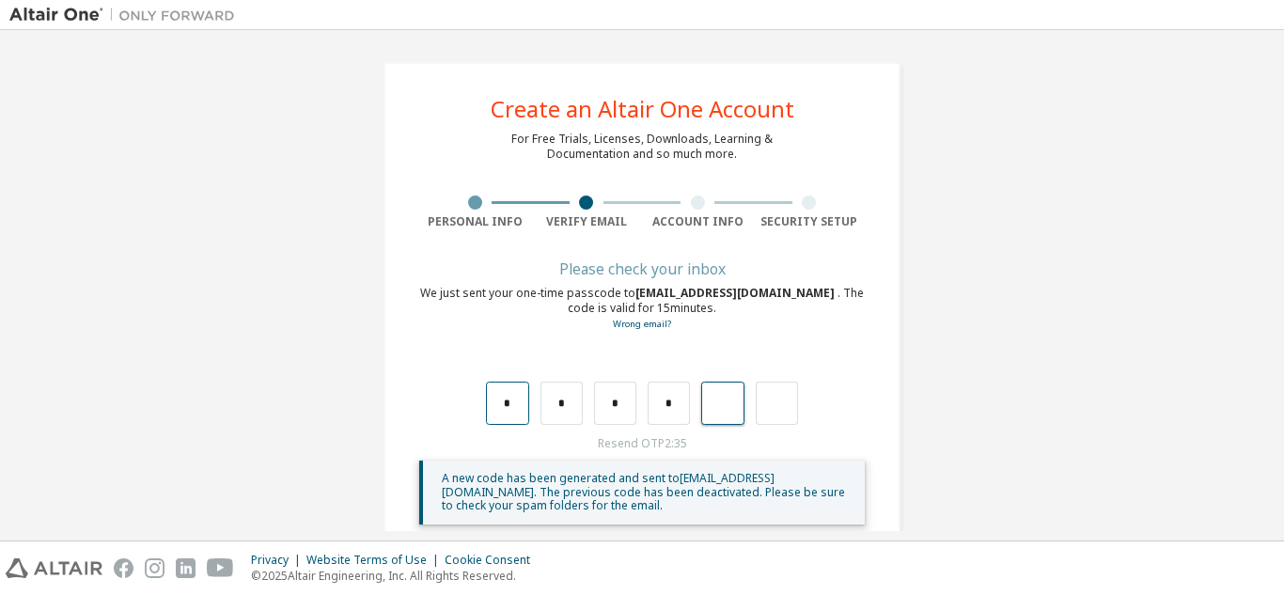
type input "*"
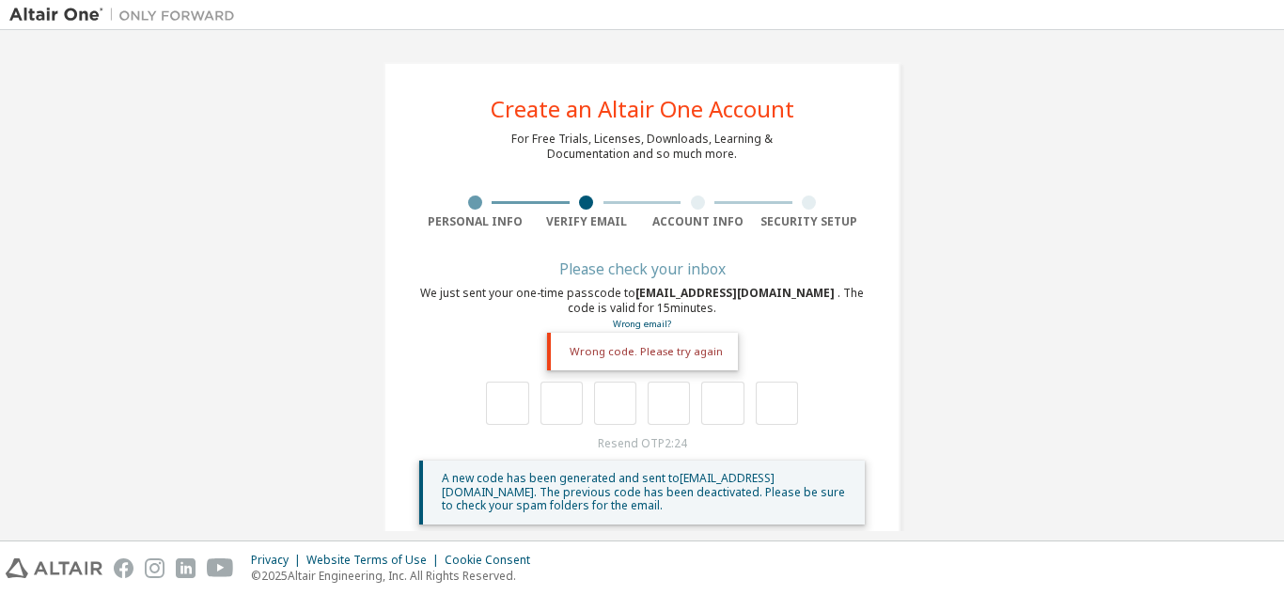
drag, startPoint x: 591, startPoint y: 444, endPoint x: 475, endPoint y: 394, distance: 125.9
click at [475, 394] on div "Please check your inbox We just sent your one-time passcode to [EMAIL_ADDRESS][…" at bounding box center [641, 393] width 445 height 261
click at [489, 397] on input "text" at bounding box center [507, 403] width 42 height 43
type input "*"
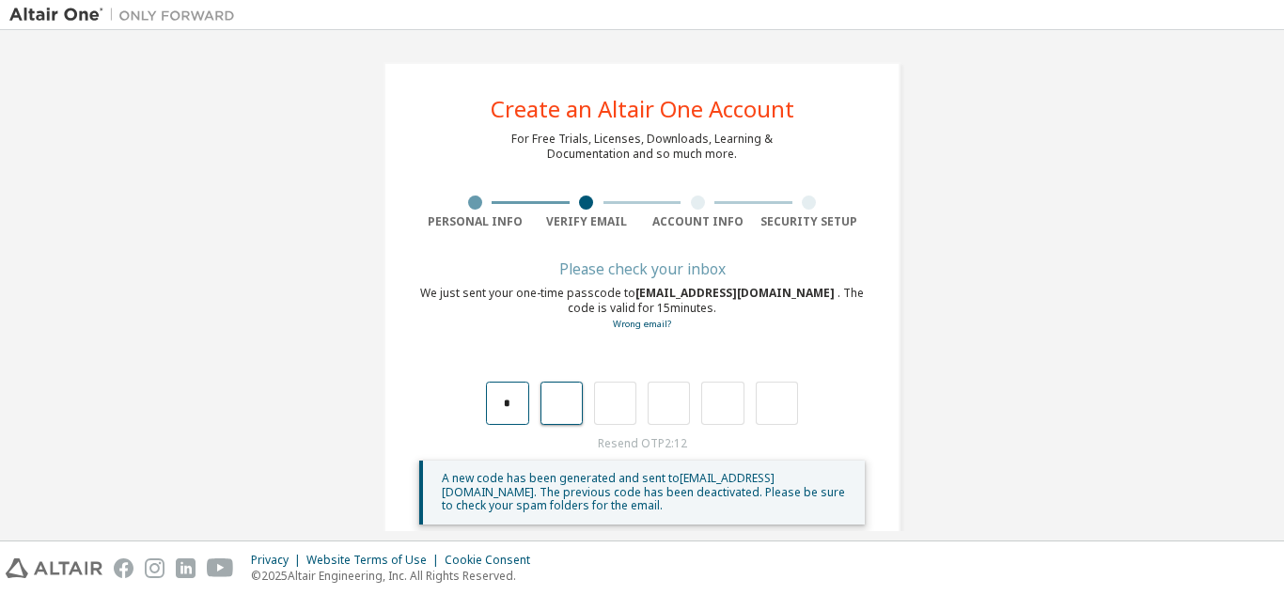
type input "*"
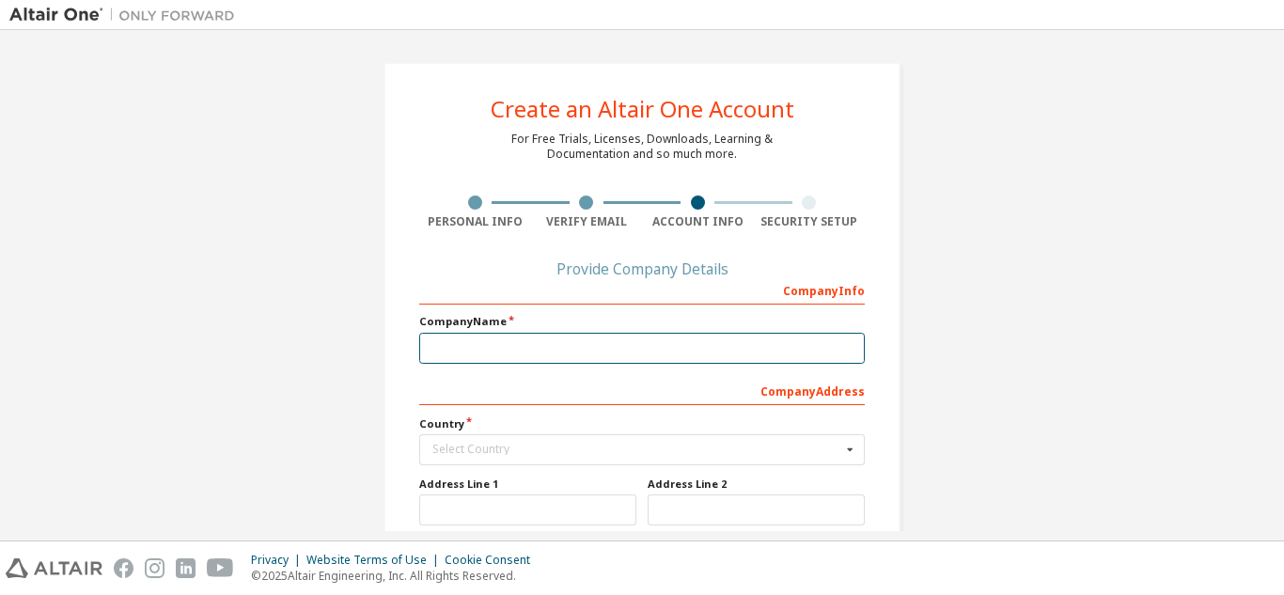
click at [491, 339] on input "text" at bounding box center [641, 348] width 445 height 31
click at [504, 442] on input "text" at bounding box center [643, 449] width 444 height 29
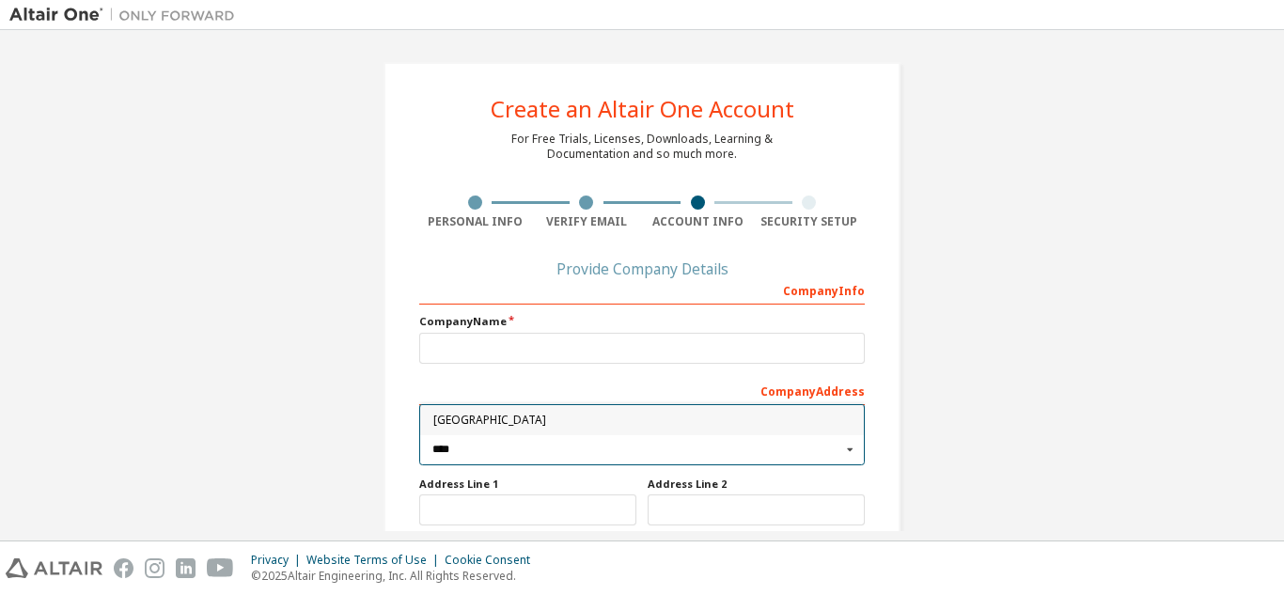
type input "****"
click at [476, 424] on span "[GEOGRAPHIC_DATA]" at bounding box center [642, 420] width 418 height 11
type input "***"
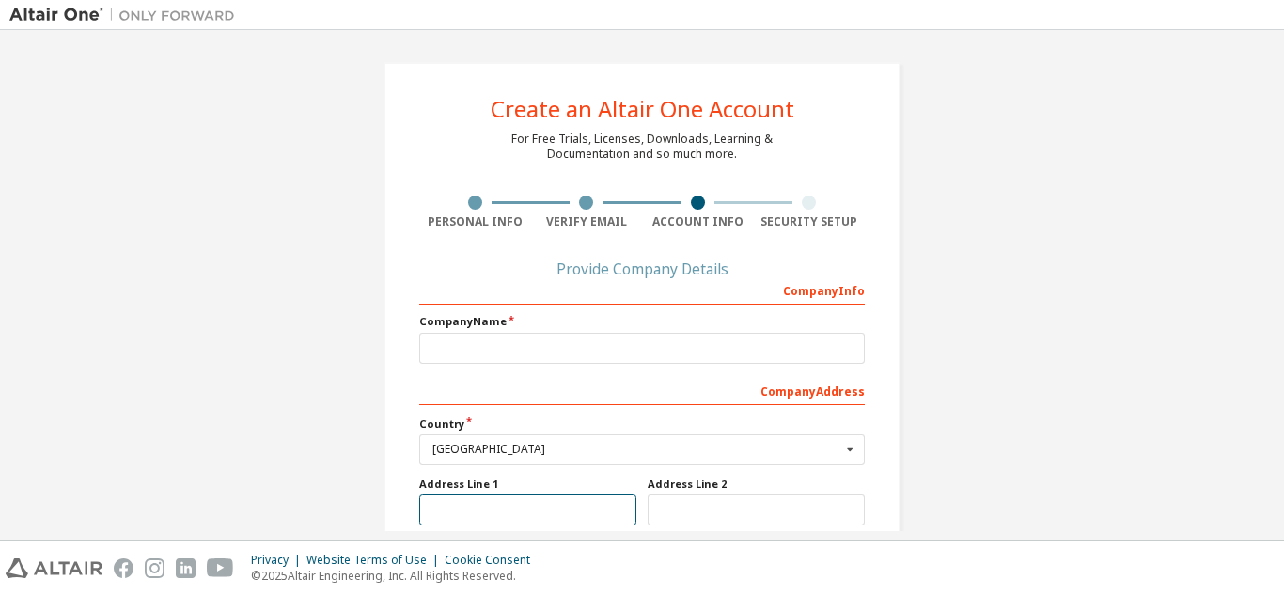
click at [489, 500] on input "text" at bounding box center [527, 509] width 217 height 31
click at [1048, 360] on div "Create an Altair One Account For Free Trials, Licenses, Downloads, Learning & D…" at bounding box center [641, 417] width 1265 height 756
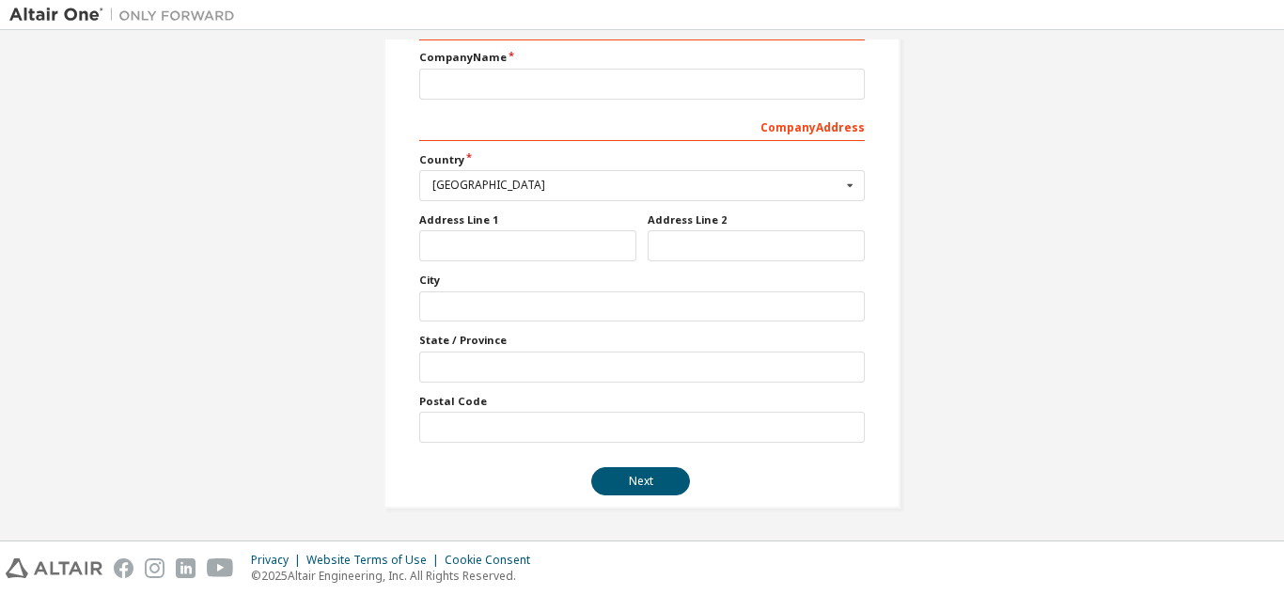
scroll to position [226, 0]
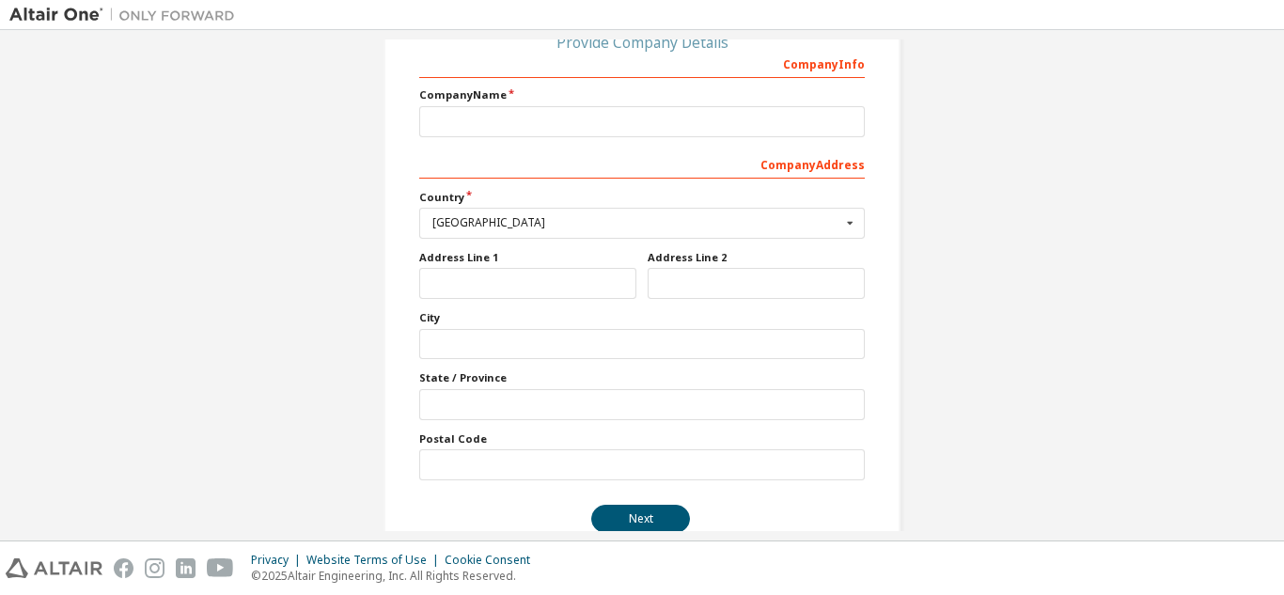
drag, startPoint x: 588, startPoint y: 259, endPoint x: 589, endPoint y: 279, distance: 19.8
click at [589, 279] on div "Address Line 1" at bounding box center [527, 274] width 228 height 49
click at [589, 279] on input "text" at bounding box center [527, 283] width 217 height 31
click at [648, 127] on input "text" at bounding box center [641, 121] width 445 height 31
type input "****"
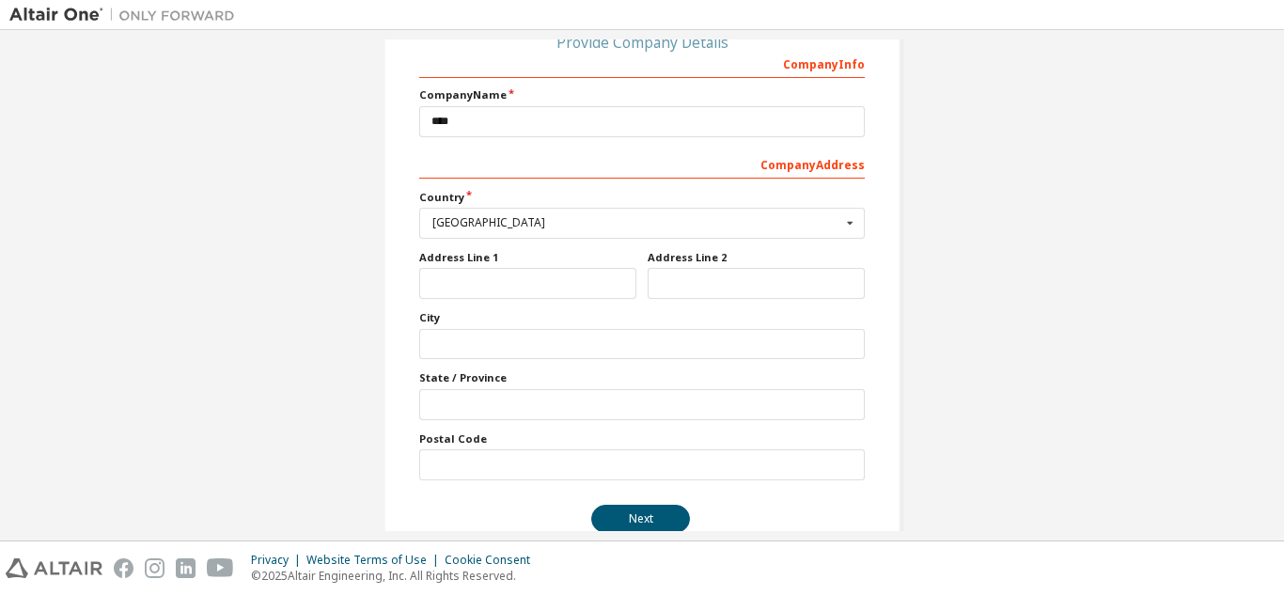
click at [636, 278] on div "Address Line 1" at bounding box center [527, 274] width 228 height 49
click at [577, 274] on input "text" at bounding box center [527, 283] width 217 height 31
type input "*"
click at [689, 285] on input "text" at bounding box center [755, 283] width 217 height 31
type input "*"
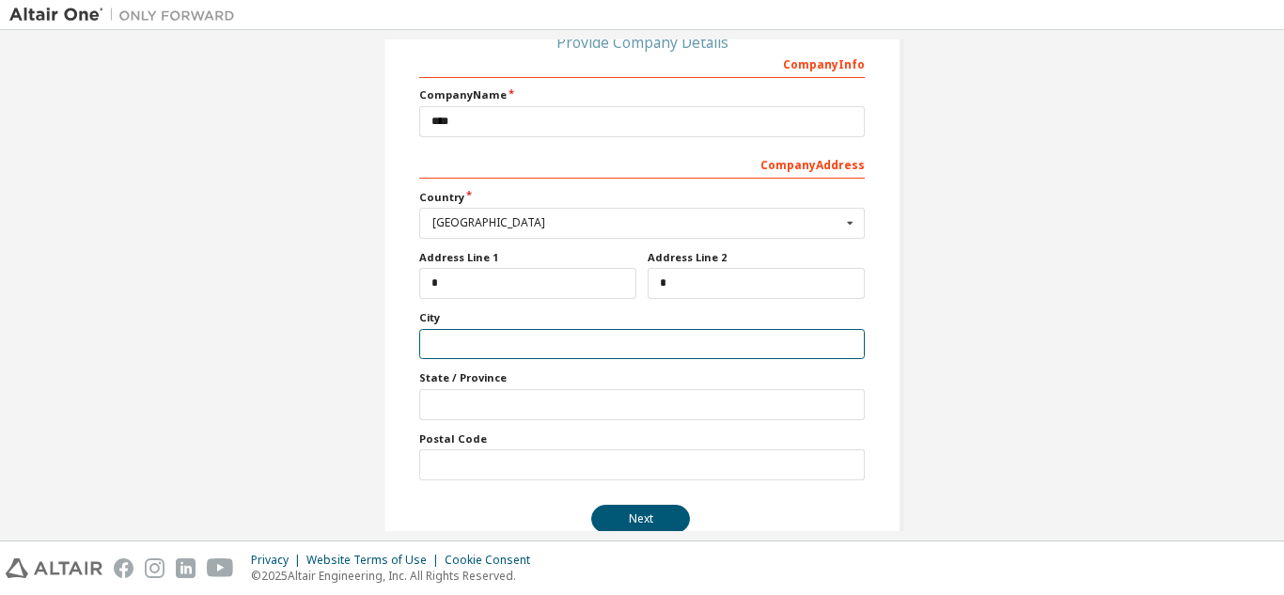
click at [577, 337] on input "text" at bounding box center [641, 344] width 445 height 31
type input "*"
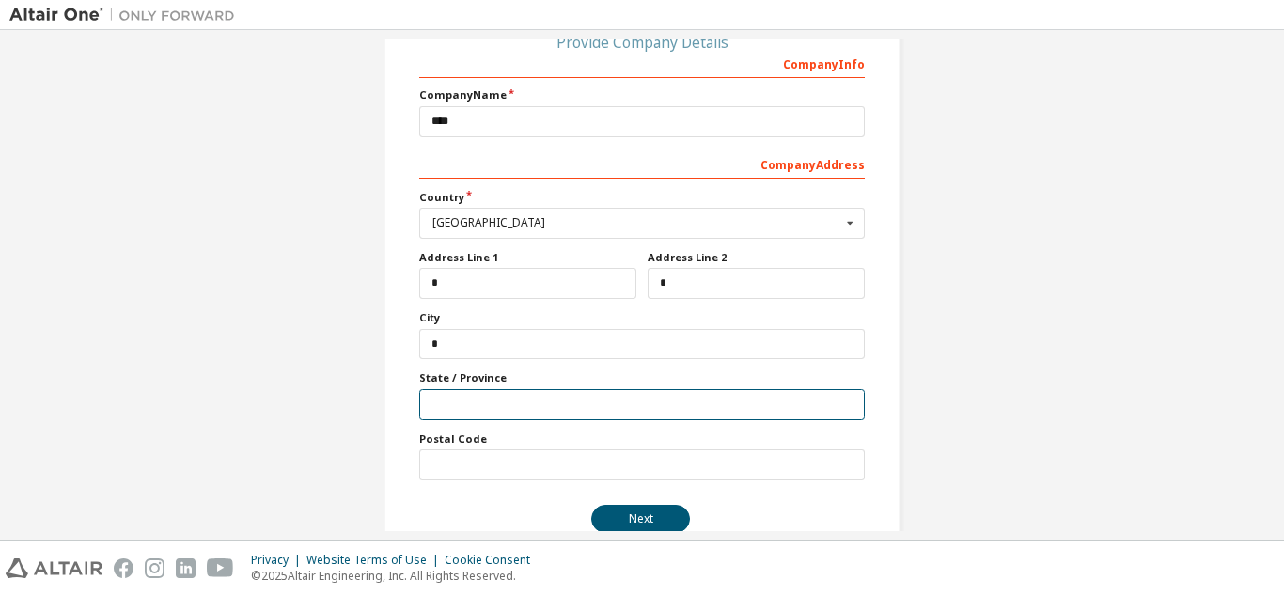
click at [586, 399] on input "text" at bounding box center [641, 404] width 445 height 31
type input "*"
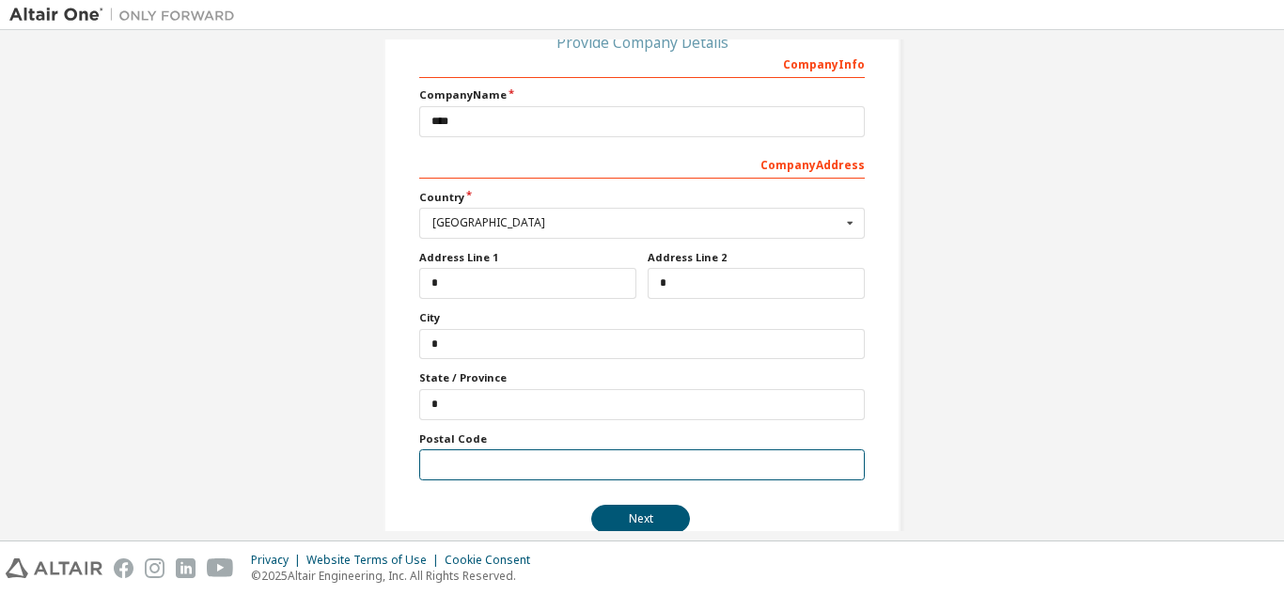
click at [591, 460] on input "text" at bounding box center [641, 464] width 445 height 31
type input "*"
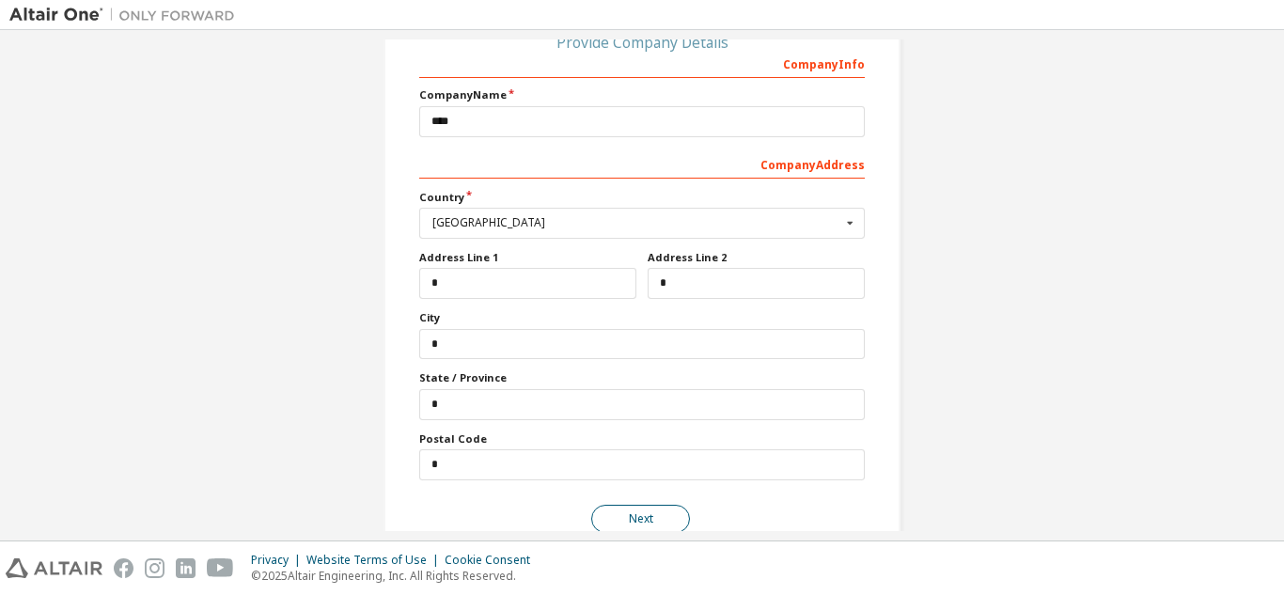
click at [604, 522] on button "Next" at bounding box center [640, 519] width 99 height 28
